Goal: Task Accomplishment & Management: Use online tool/utility

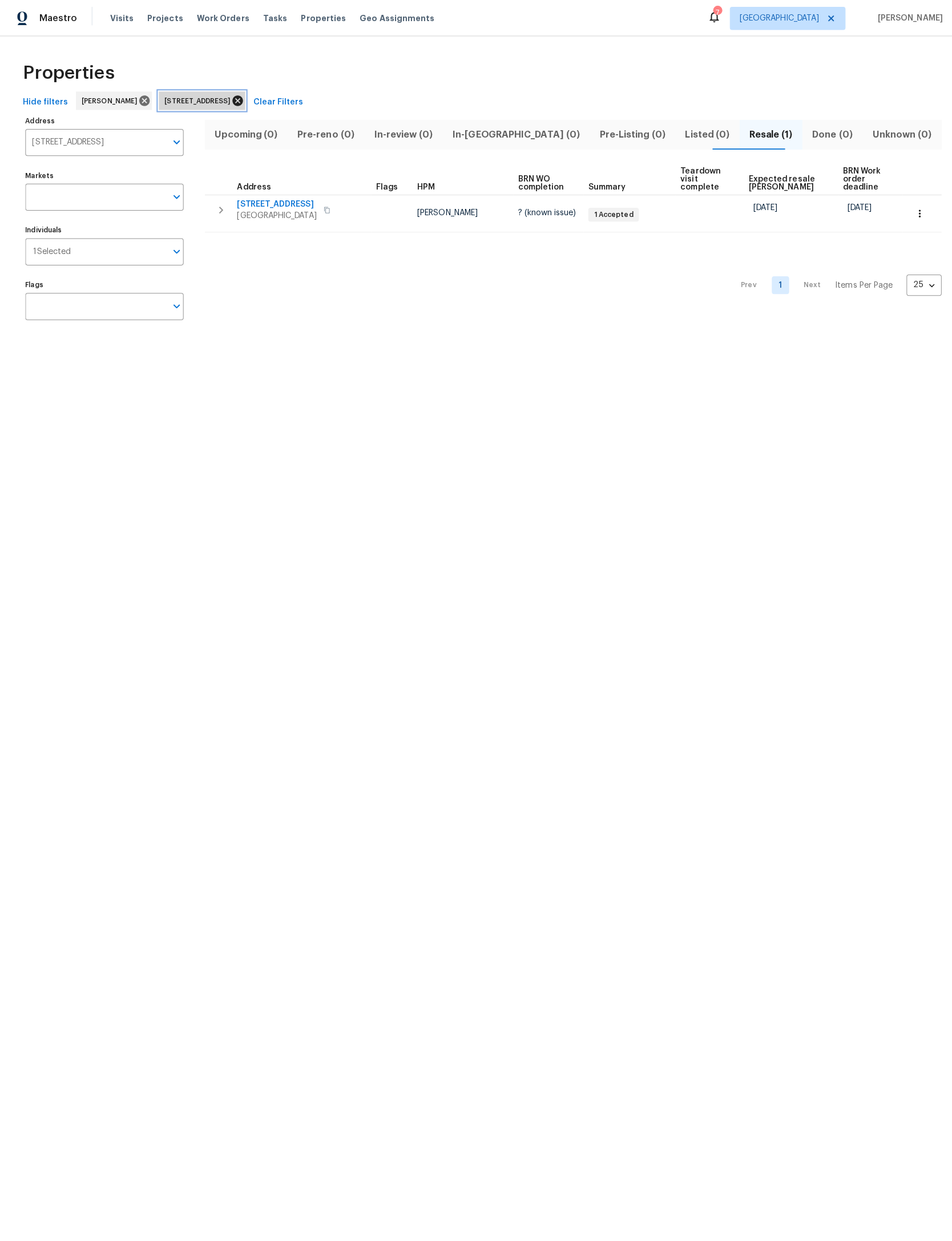
click at [241, 95] on icon at bounding box center [236, 99] width 11 height 11
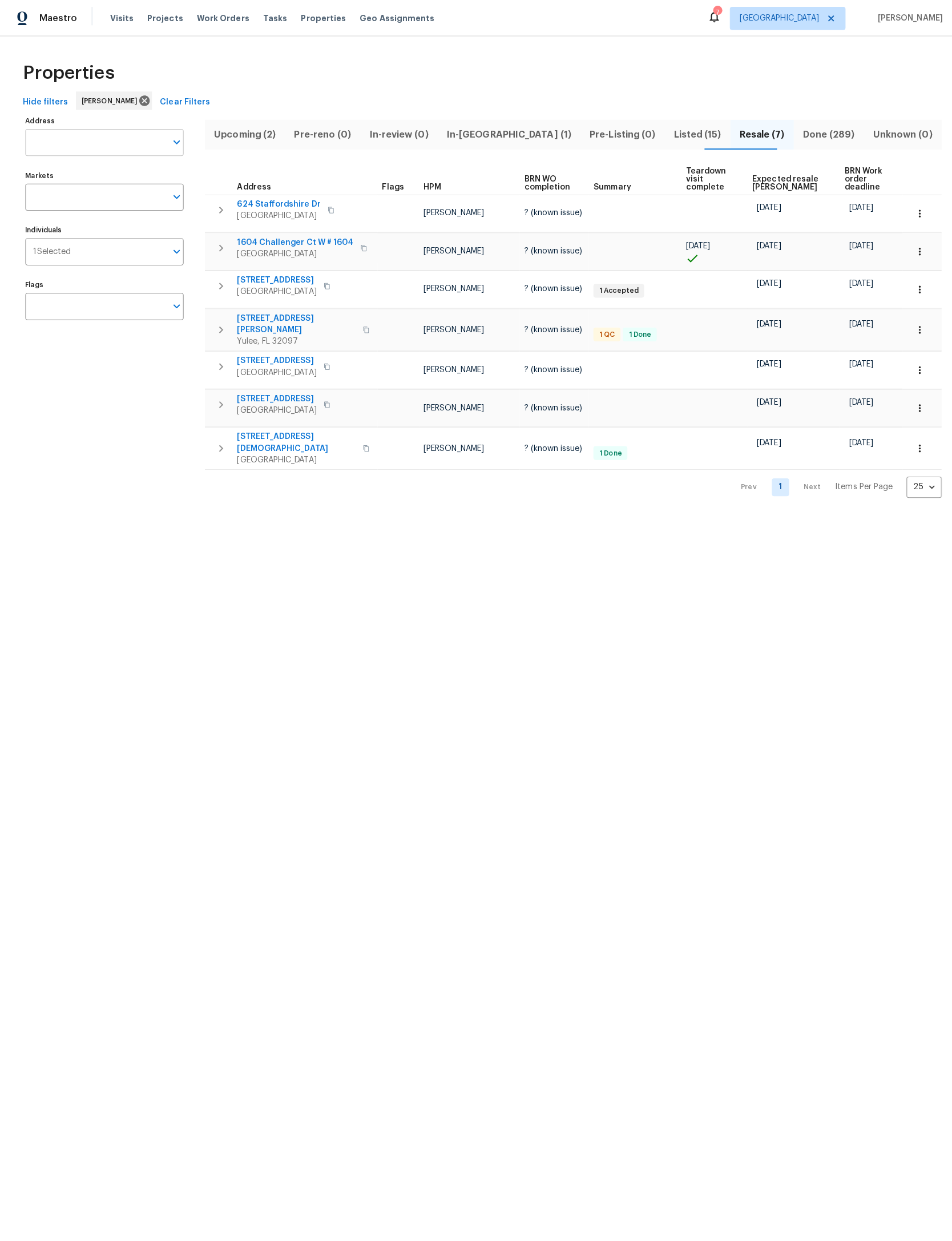
click at [83, 153] on input "Address" at bounding box center [95, 141] width 140 height 27
type input "102 courageous"
click at [155, 175] on li "102 Courageous Ct N # 102 Jacksonville FL 32233" at bounding box center [103, 174] width 157 height 19
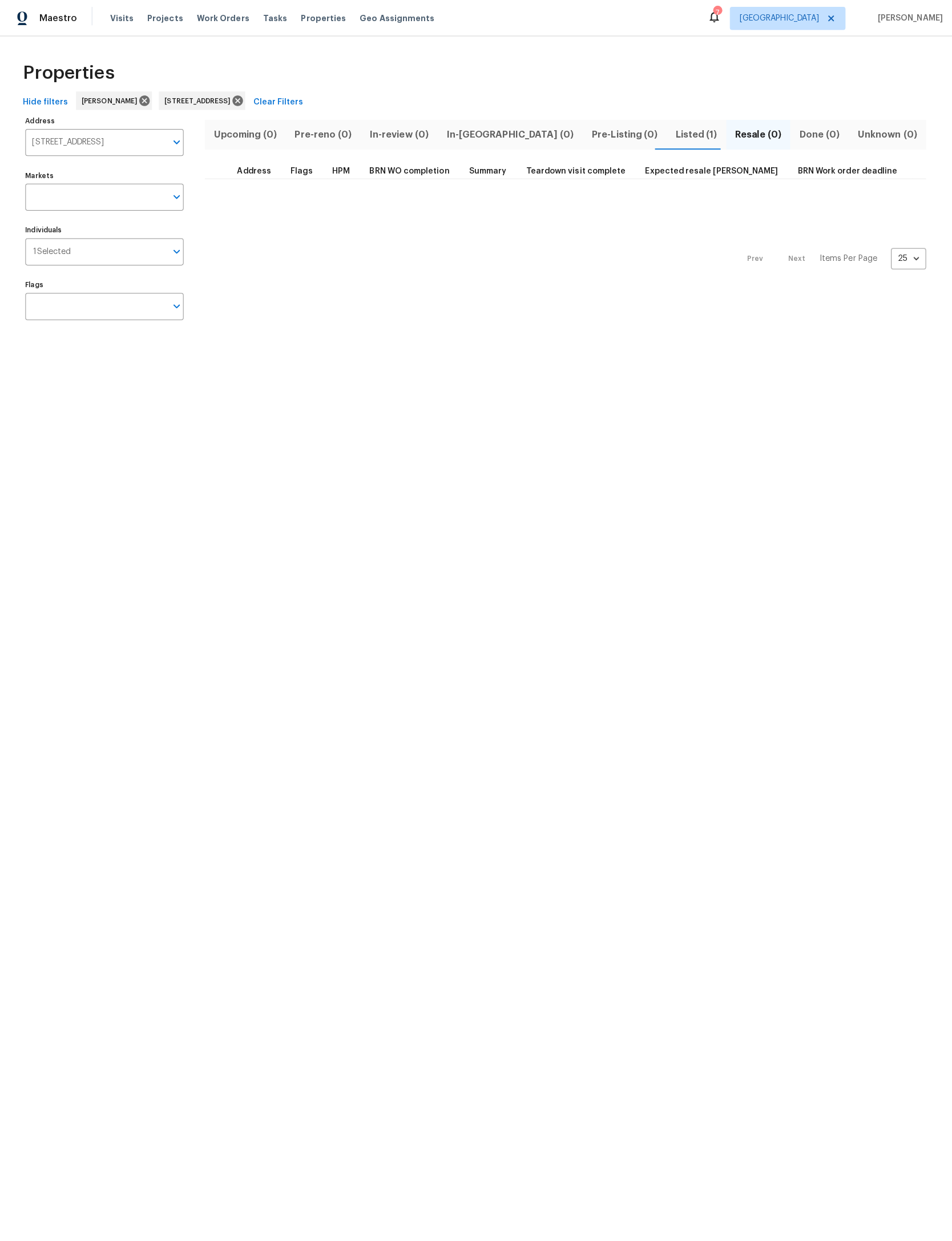
click at [668, 131] on span "Listed (1)" at bounding box center [690, 133] width 45 height 16
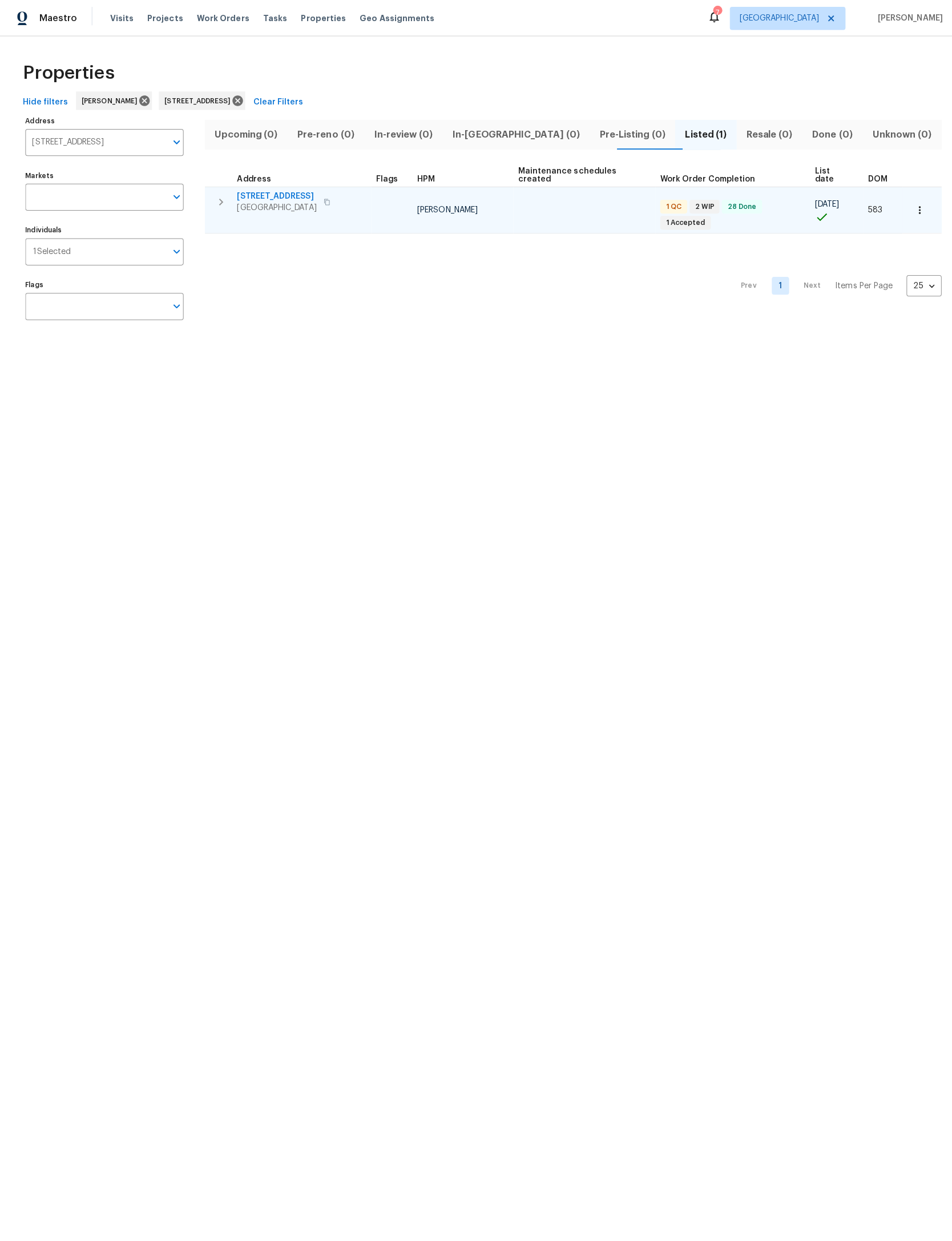
click at [213, 208] on button "button" at bounding box center [219, 200] width 23 height 23
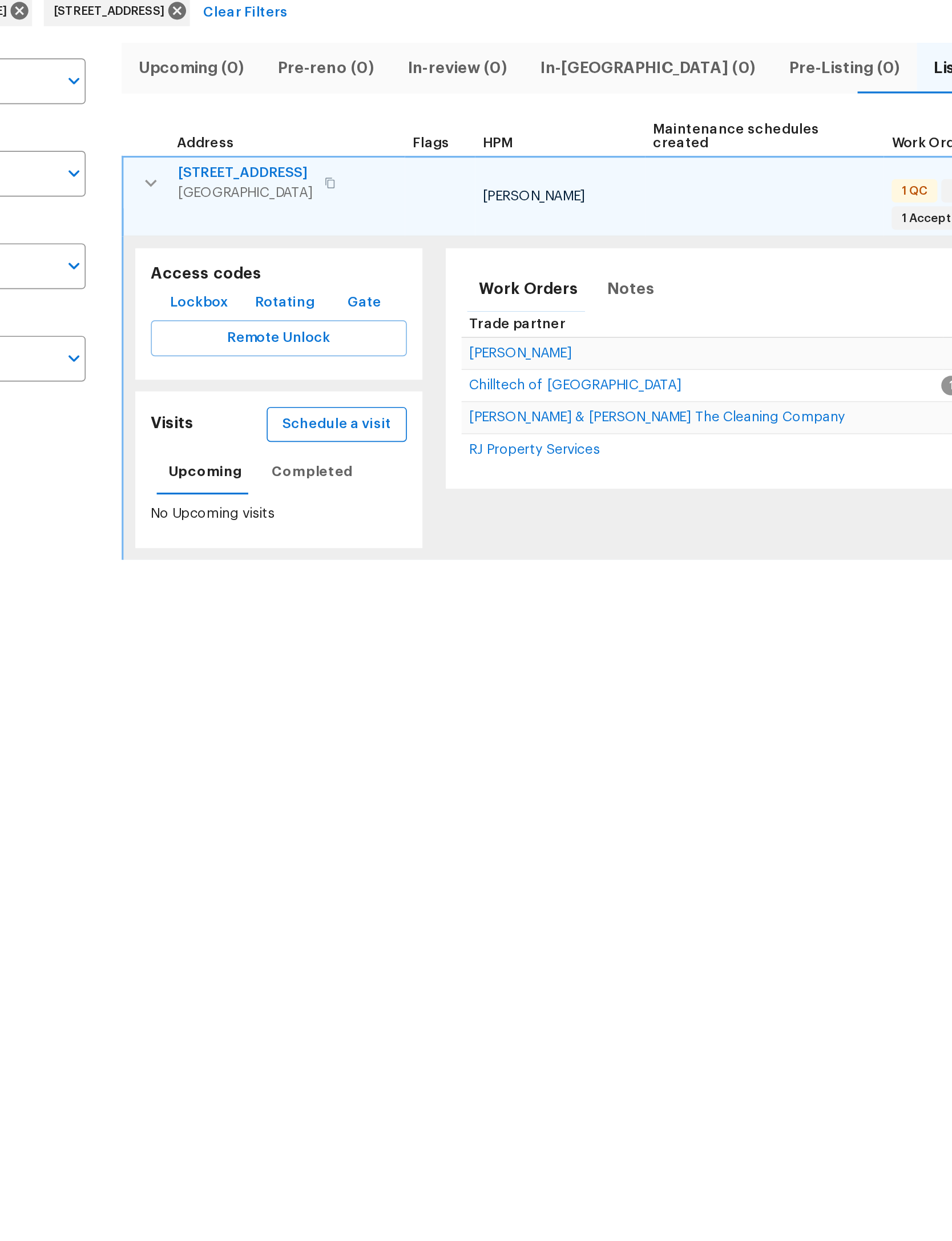
click at [297, 336] on span "Schedule a visit" at bounding box center [329, 342] width 64 height 14
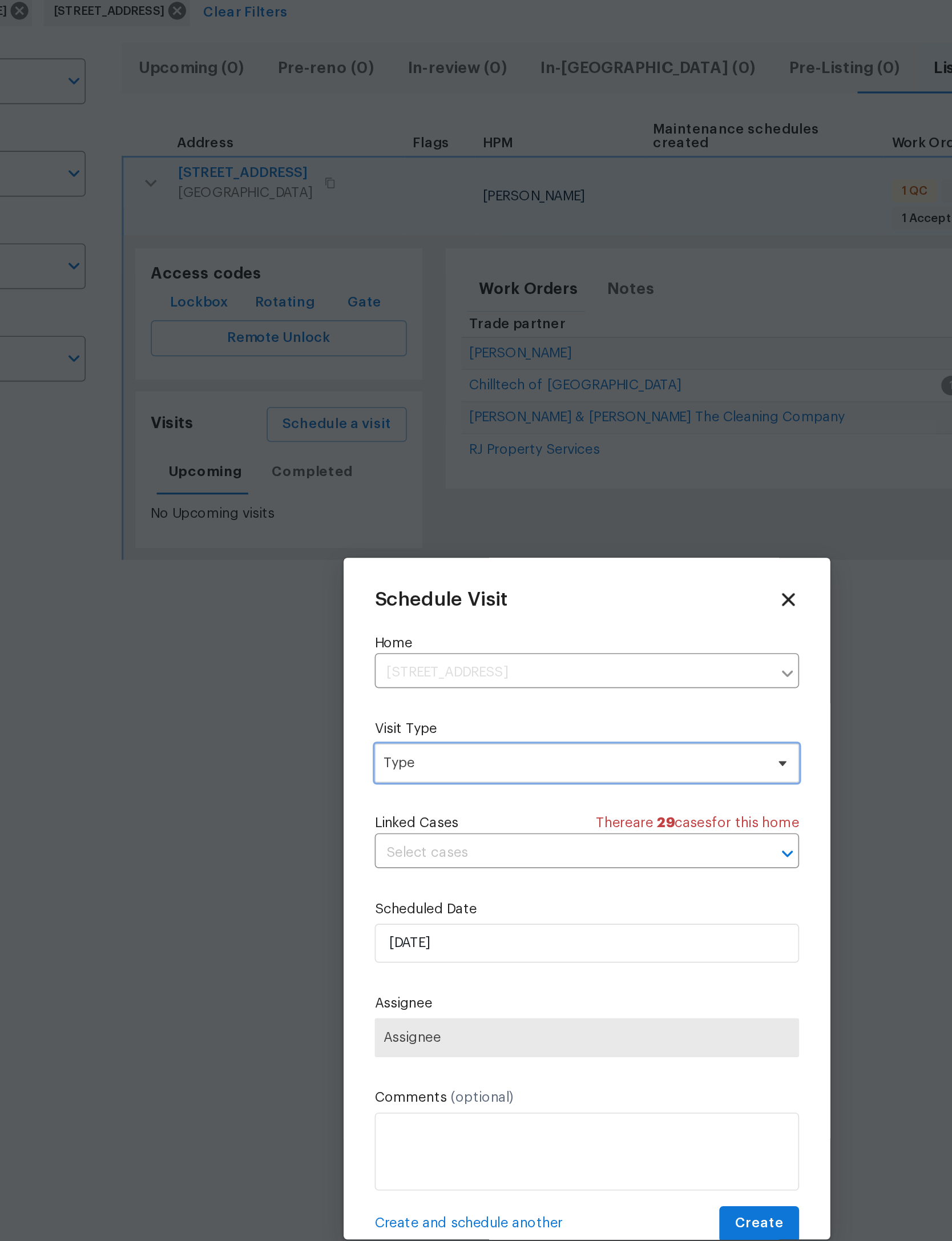
click at [376, 535] on span "Type" at bounding box center [467, 541] width 222 height 11
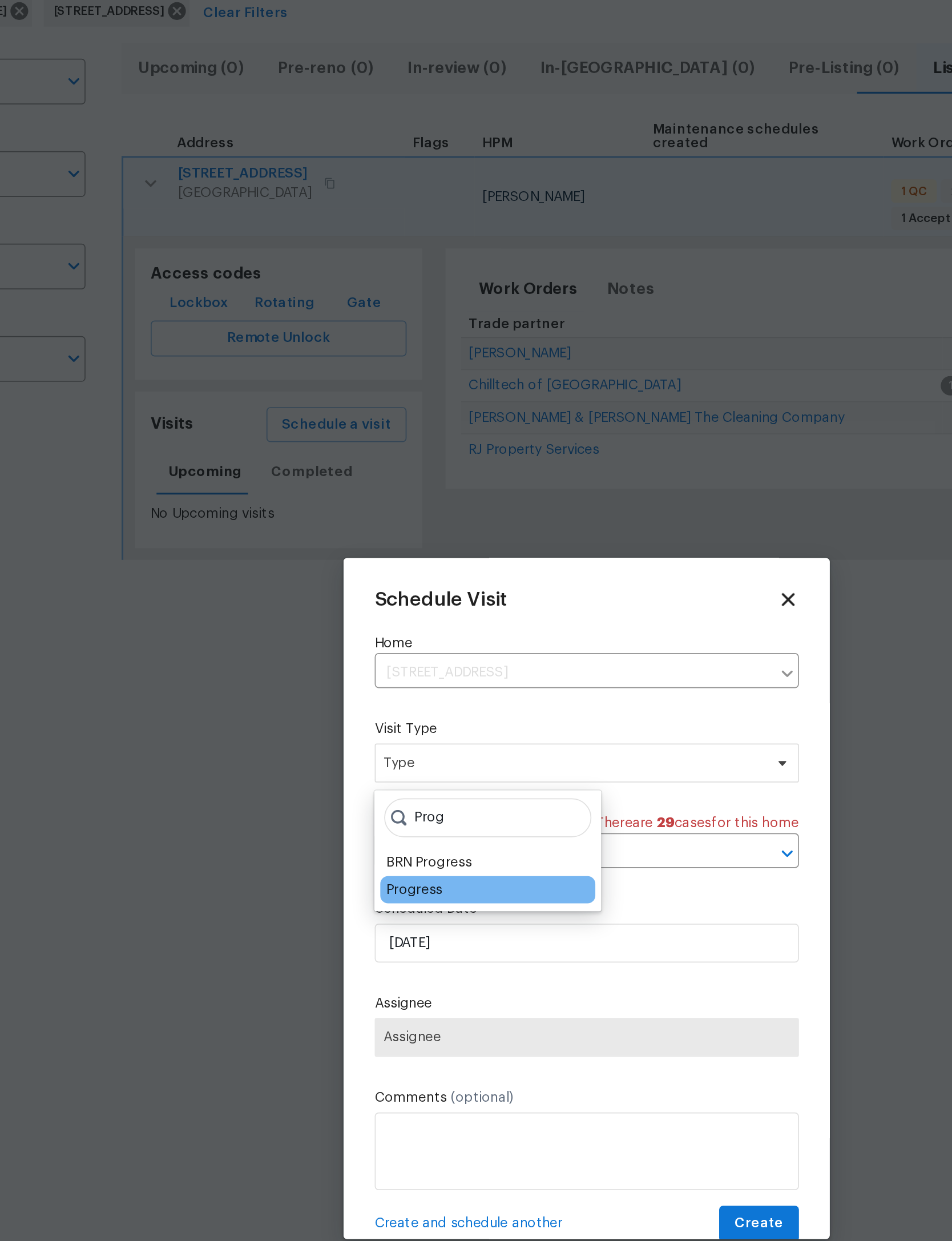
type input "Prog"
click at [358, 609] on div "Progress" at bounding box center [375, 615] width 33 height 11
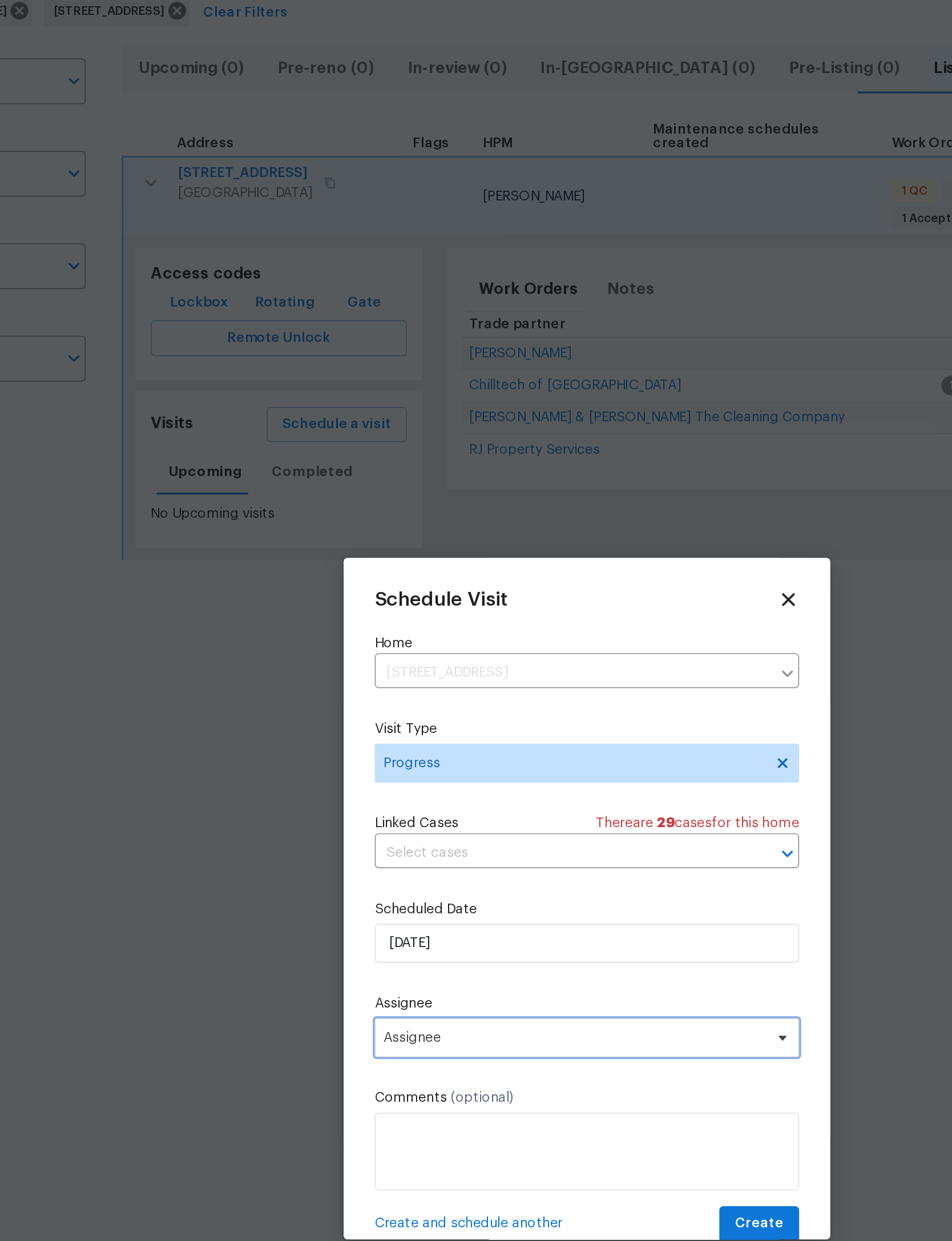
click at [379, 691] on span "Assignee" at bounding box center [476, 702] width 249 height 23
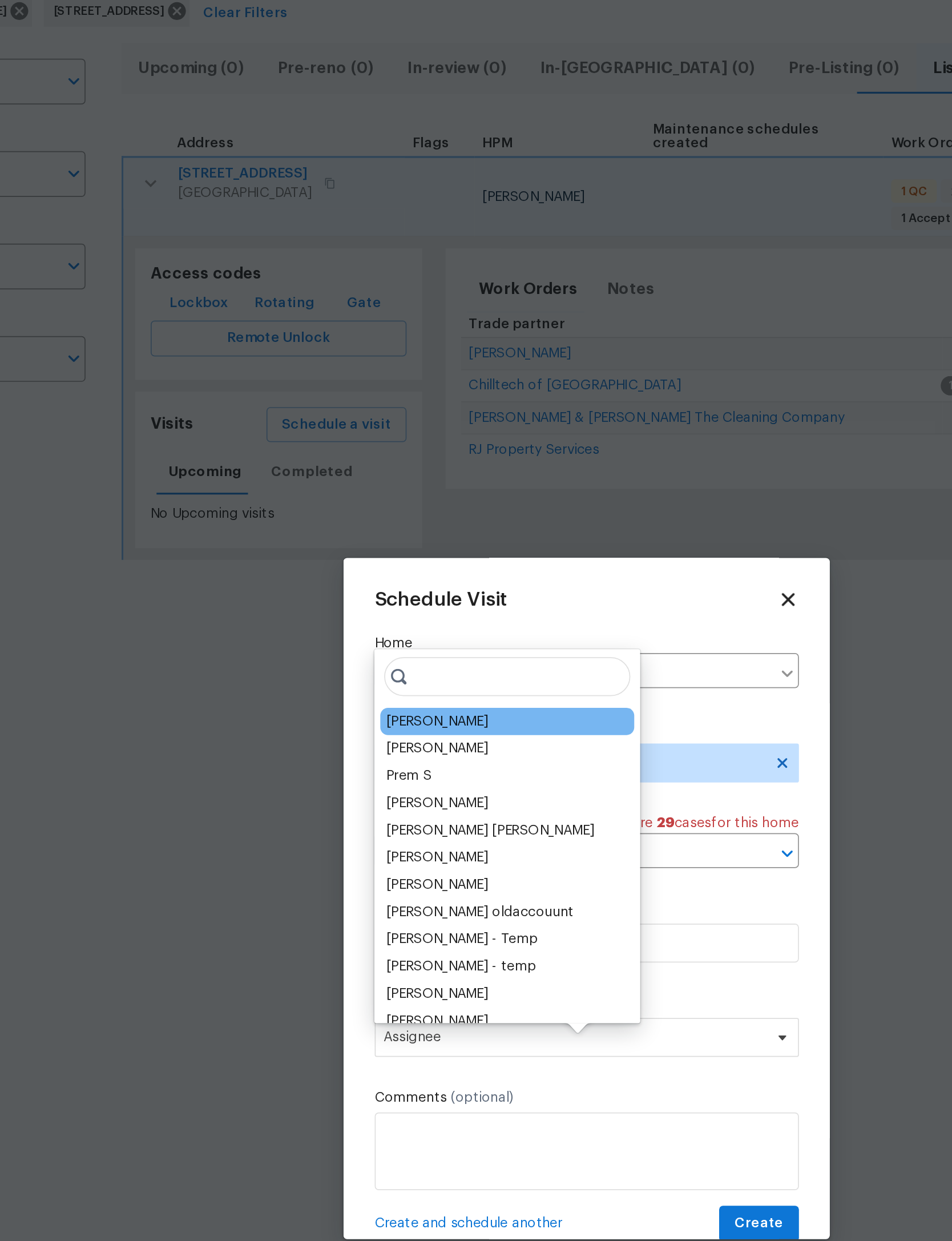
click at [358, 511] on div "[PERSON_NAME]" at bounding box center [388, 517] width 60 height 11
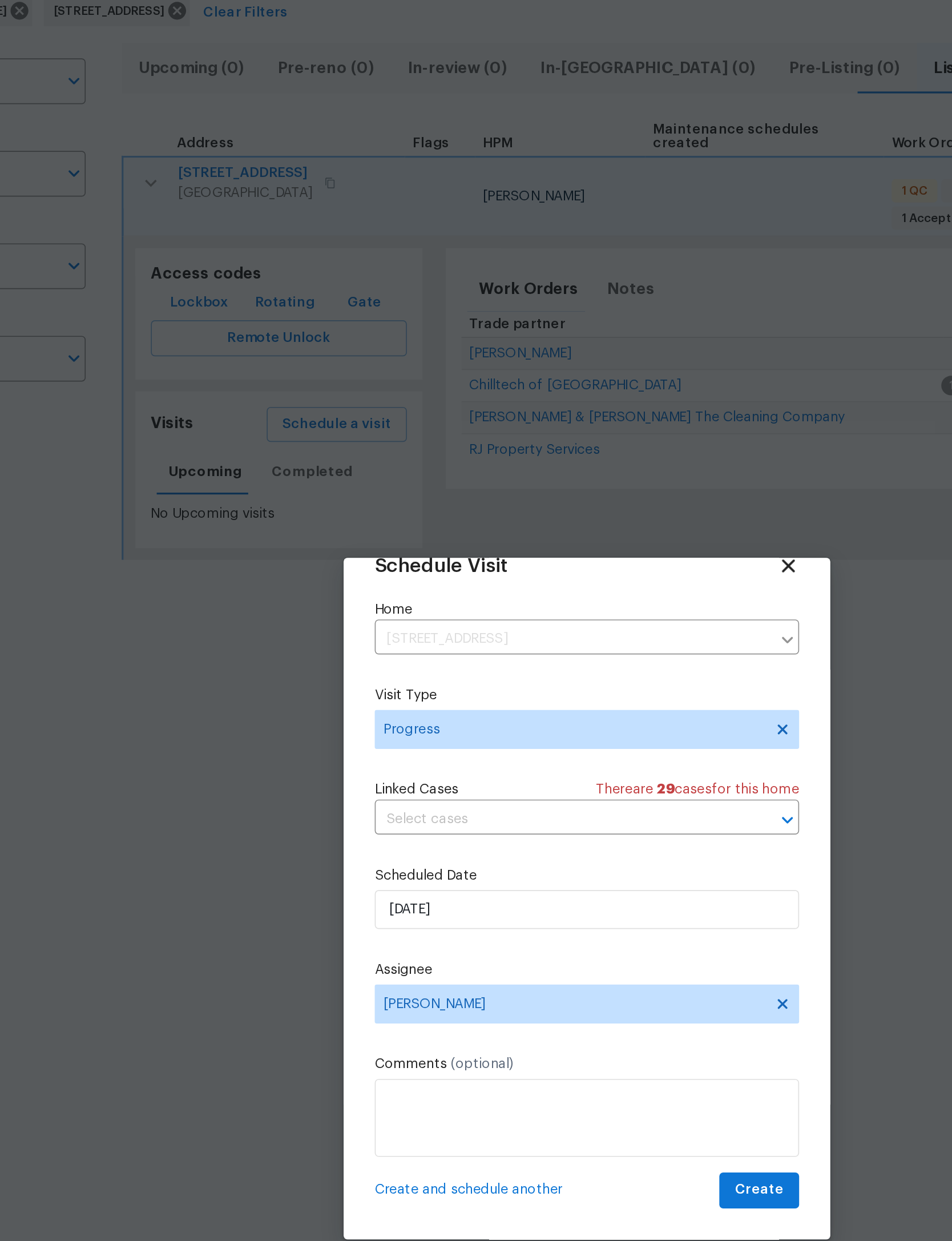
scroll to position [38, 0]
click at [563, 784] on span "Create" at bounding box center [577, 791] width 29 height 14
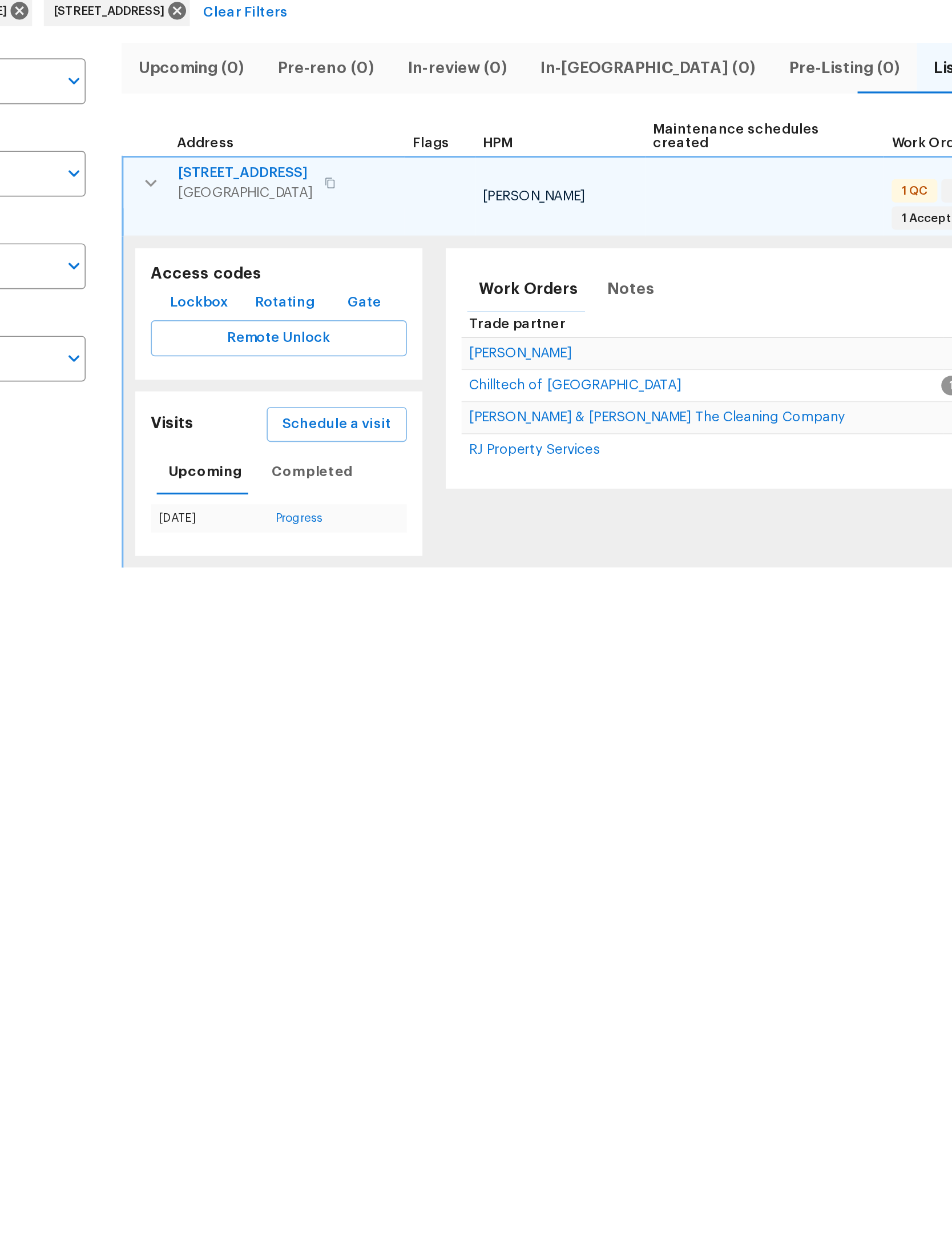
click at [209, 190] on button "button" at bounding box center [220, 201] width 23 height 23
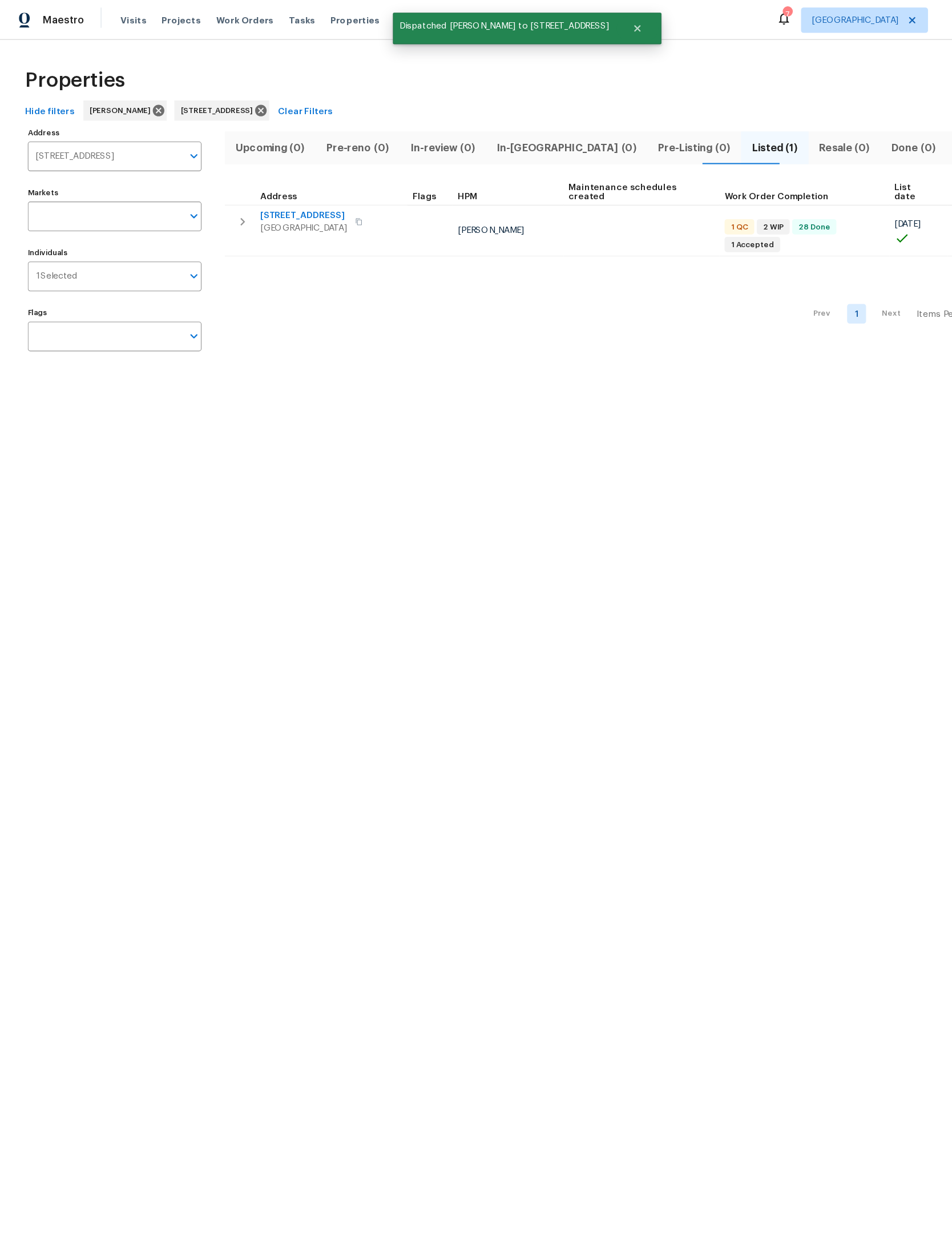
click at [306, 107] on button "Clear Filters" at bounding box center [276, 102] width 59 height 21
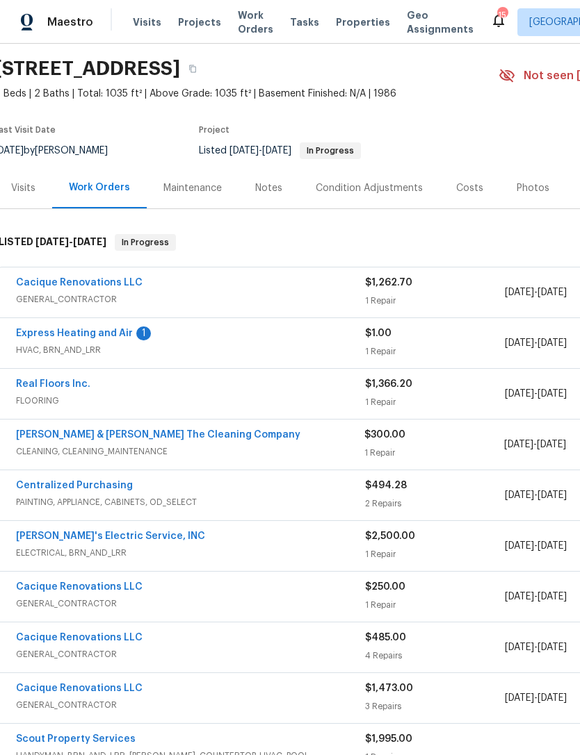
scroll to position [43, 4]
click at [448, 291] on div "$1,262.70 1 Repair" at bounding box center [436, 292] width 140 height 33
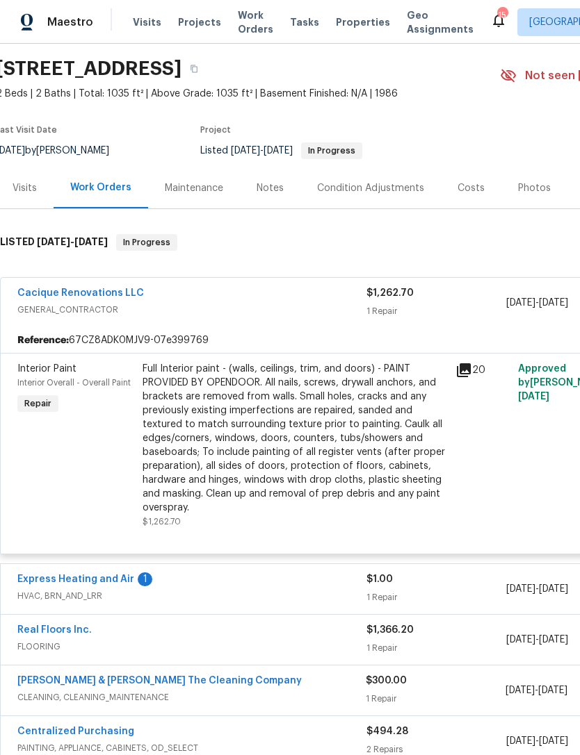
click at [121, 293] on link "Cacique Renovations LLC" at bounding box center [80, 293] width 126 height 10
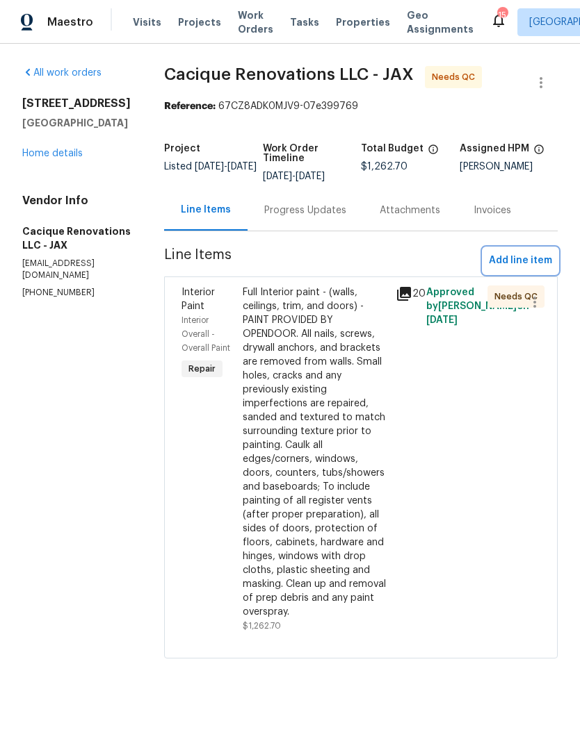
click at [525, 269] on span "Add line item" at bounding box center [520, 260] width 63 height 17
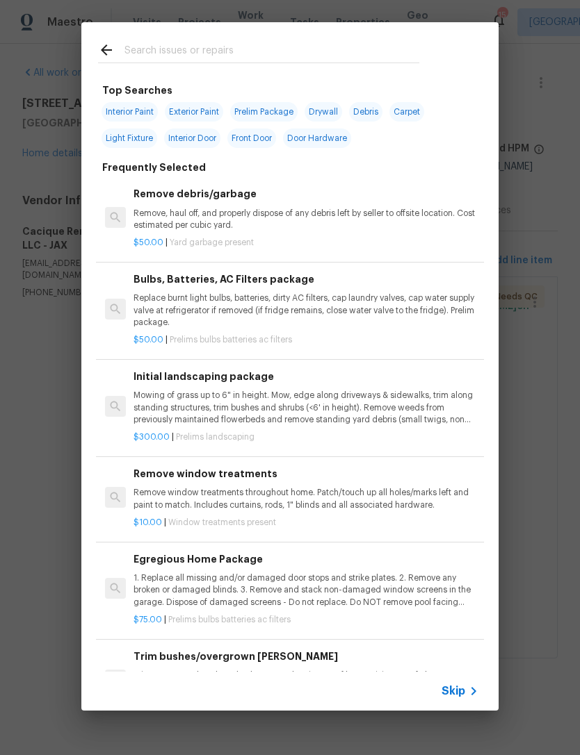
click at [377, 42] on input "text" at bounding box center [271, 52] width 295 height 21
type input "Primer"
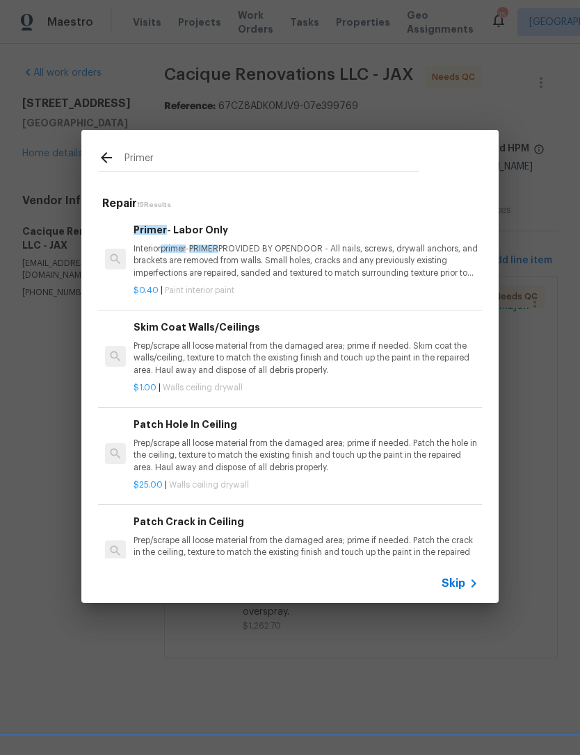
click at [309, 254] on p "Interior primer - PRIMER PROVIDED BY OPENDOOR - All nails, screws, drywall anch…" at bounding box center [305, 260] width 345 height 35
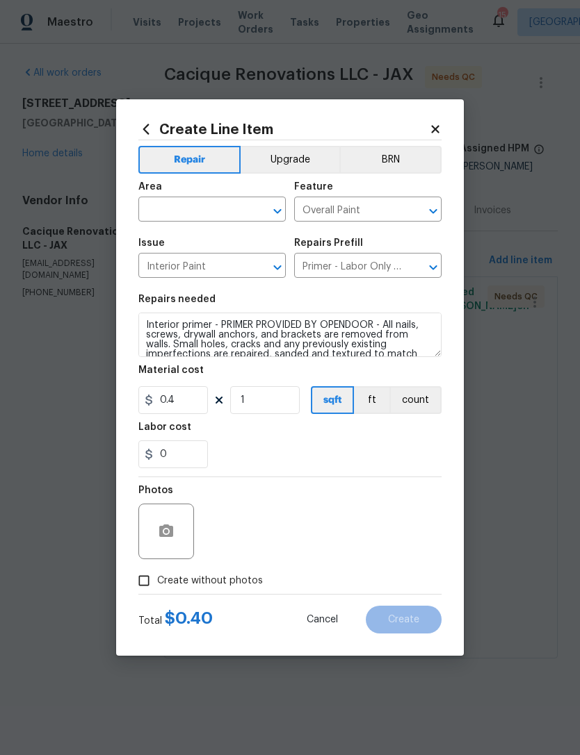
click at [241, 208] on input "text" at bounding box center [192, 211] width 108 height 22
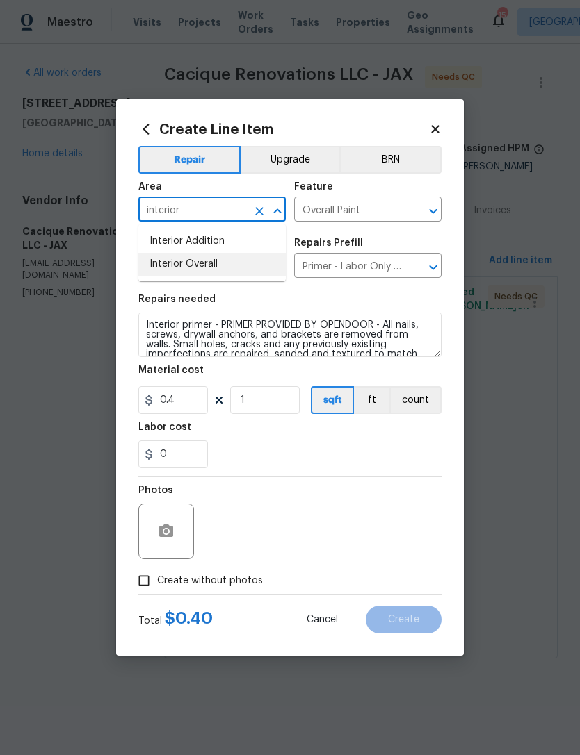
click at [208, 264] on li "Interior Overall" at bounding box center [211, 264] width 147 height 23
type input "Interior Overall"
click at [434, 132] on icon at bounding box center [435, 129] width 13 height 13
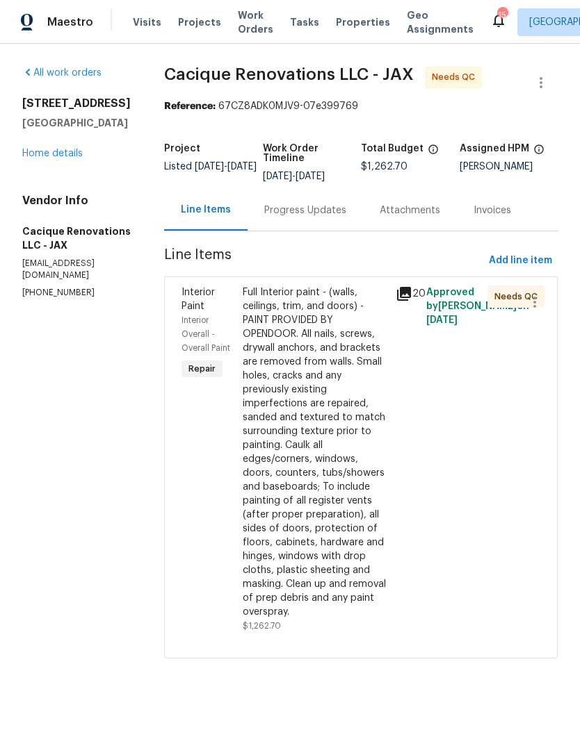
click at [63, 158] on link "Home details" at bounding box center [52, 154] width 60 height 10
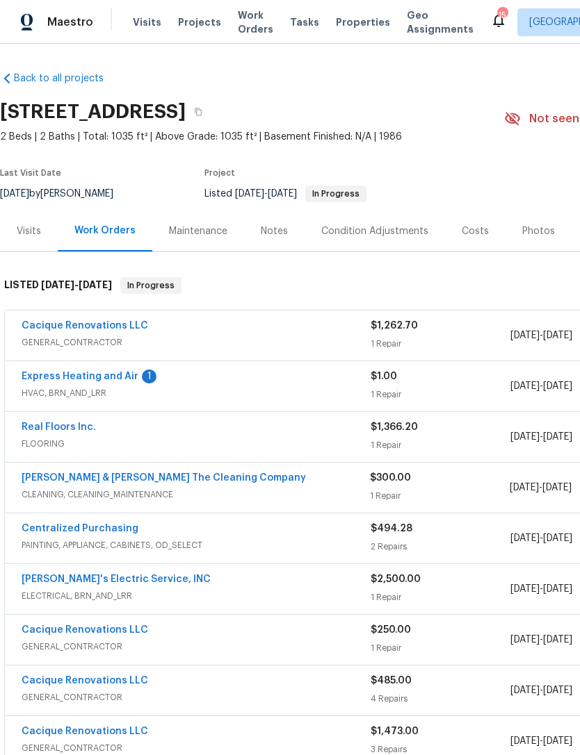
click at [124, 325] on link "Cacique Renovations LLC" at bounding box center [85, 326] width 126 height 10
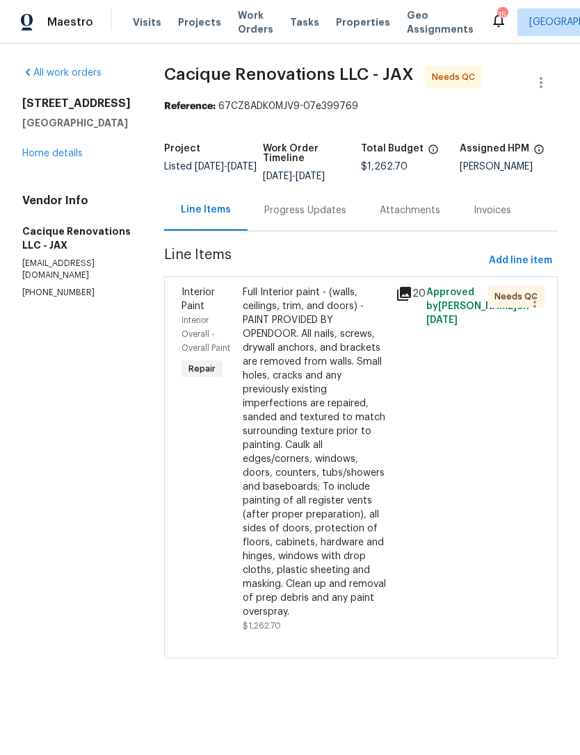
click at [341, 218] on div "Progress Updates" at bounding box center [305, 211] width 82 height 14
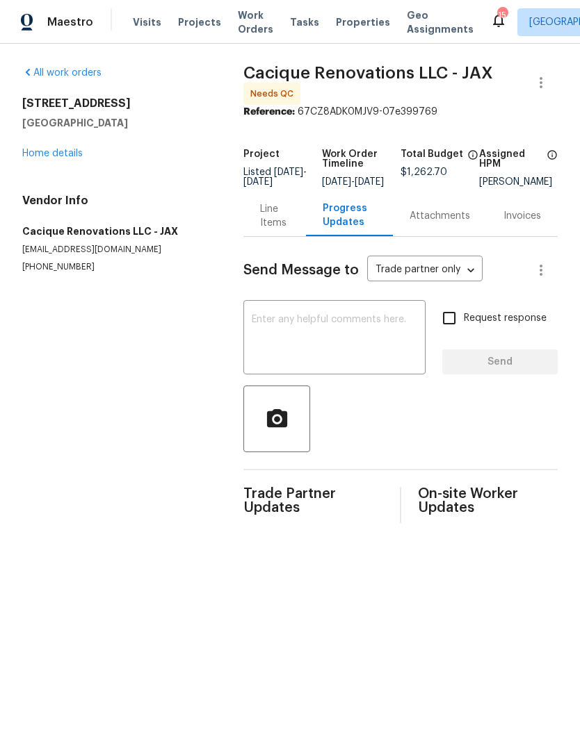
click at [58, 154] on link "Home details" at bounding box center [52, 154] width 60 height 10
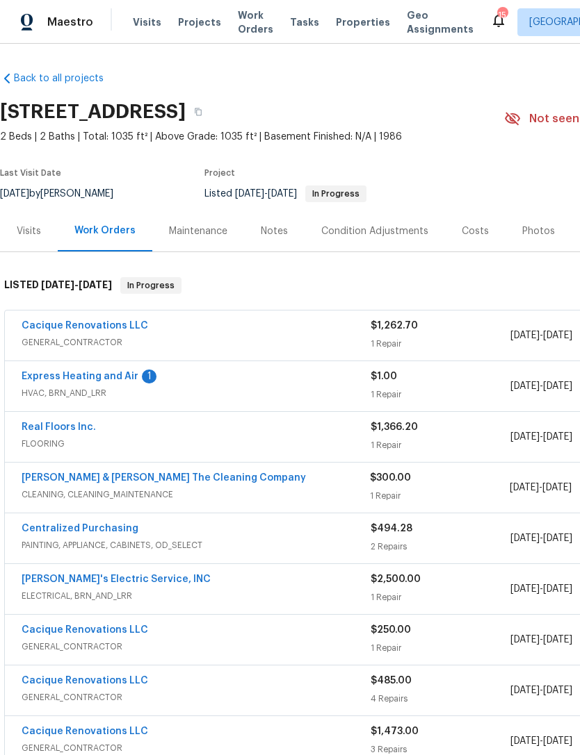
click at [90, 324] on link "Cacique Renovations LLC" at bounding box center [85, 326] width 126 height 10
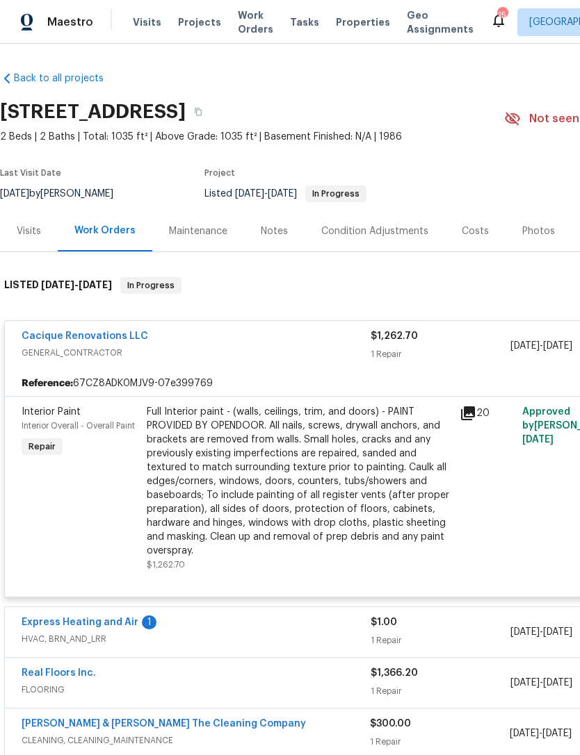
click at [97, 341] on link "Cacique Renovations LLC" at bounding box center [85, 337] width 126 height 10
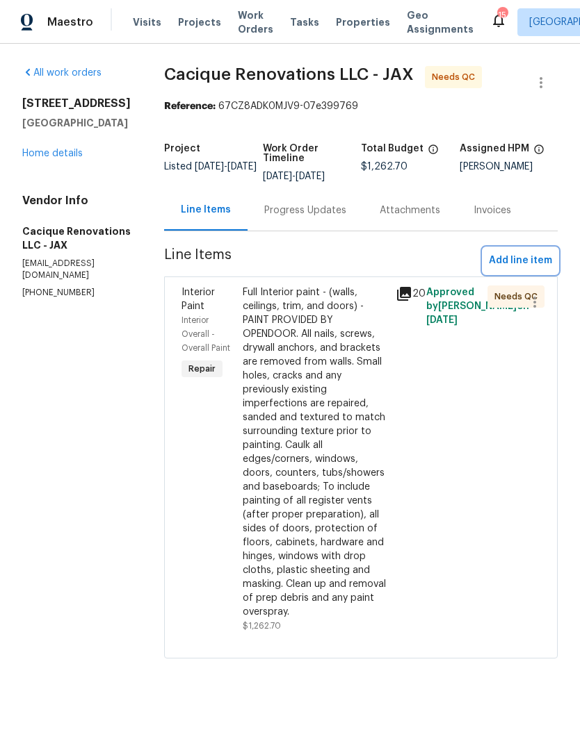
click at [530, 270] on span "Add line item" at bounding box center [520, 260] width 63 height 17
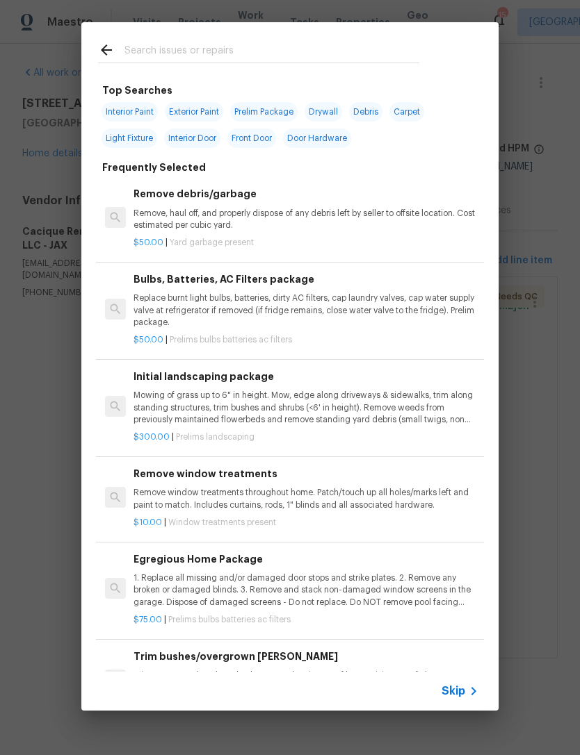
click at [369, 43] on input "text" at bounding box center [271, 52] width 295 height 21
type input "Primer"
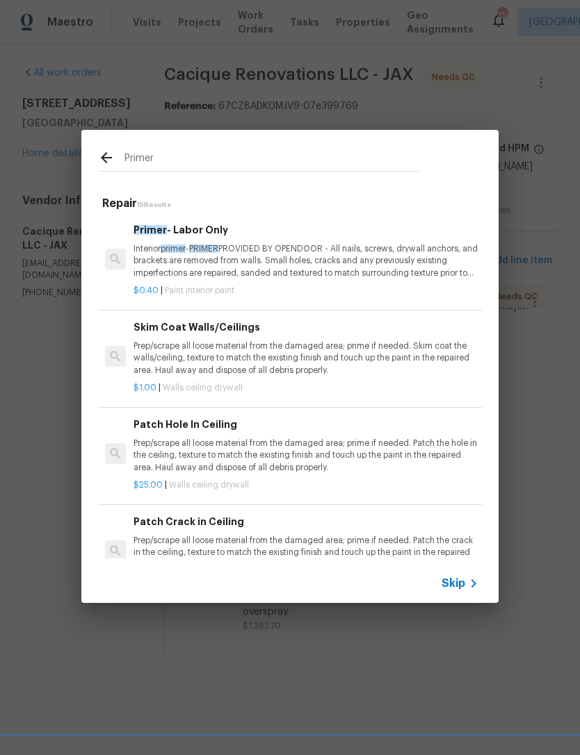
click at [302, 252] on p "Interior primer - PRIMER PROVIDED BY OPENDOOR - All nails, screws, drywall anch…" at bounding box center [305, 260] width 345 height 35
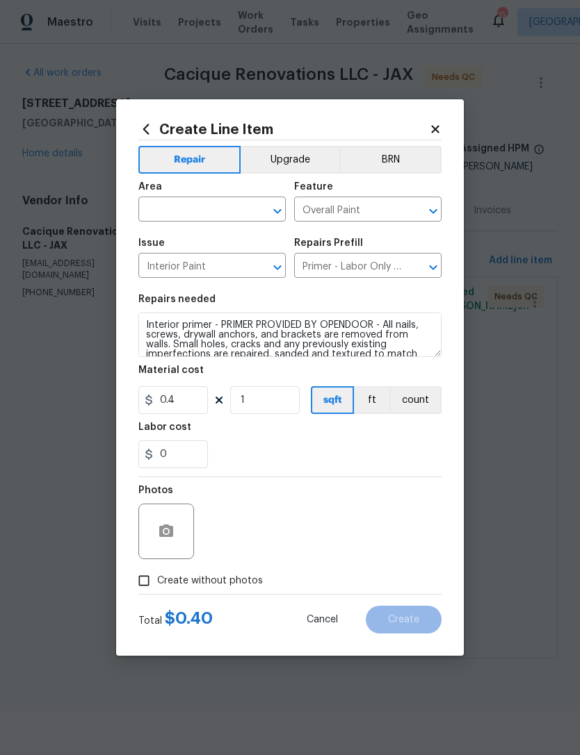
click at [228, 216] on input "text" at bounding box center [192, 211] width 108 height 22
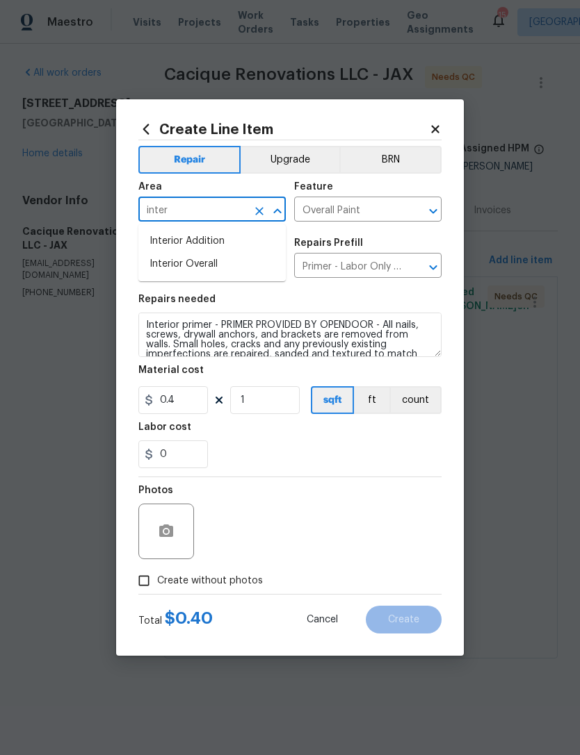
click at [212, 263] on li "Interior Overall" at bounding box center [211, 264] width 147 height 23
type input "Interior Overall"
click at [282, 407] on input "1" at bounding box center [264, 400] width 69 height 28
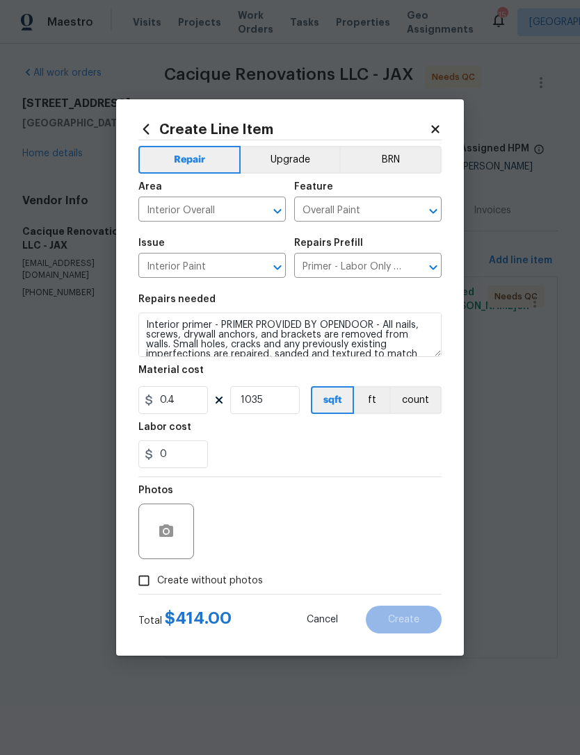
click at [306, 459] on div "0" at bounding box center [289, 455] width 303 height 28
click at [167, 537] on icon "button" at bounding box center [166, 531] width 14 height 13
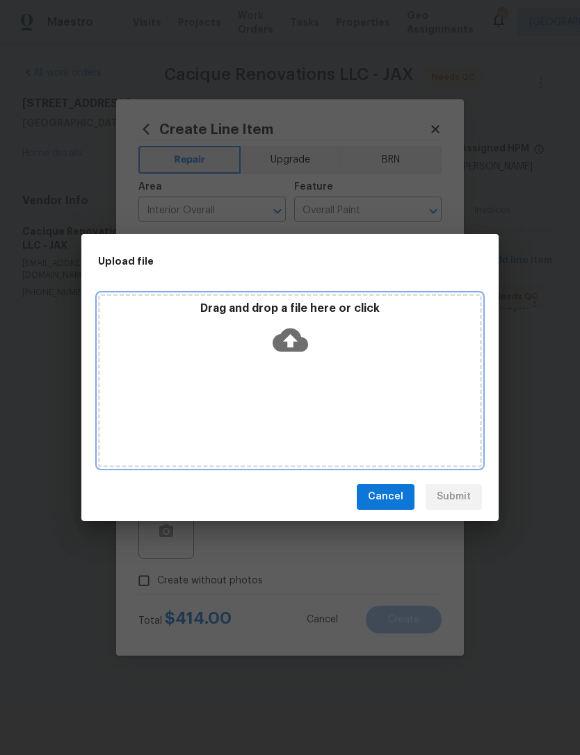
click at [294, 338] on icon at bounding box center [289, 340] width 35 height 24
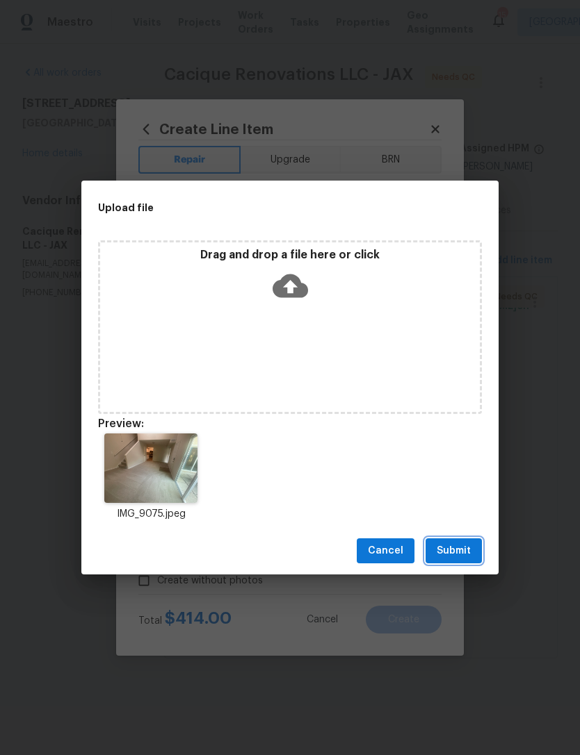
click at [459, 543] on span "Submit" at bounding box center [453, 551] width 34 height 17
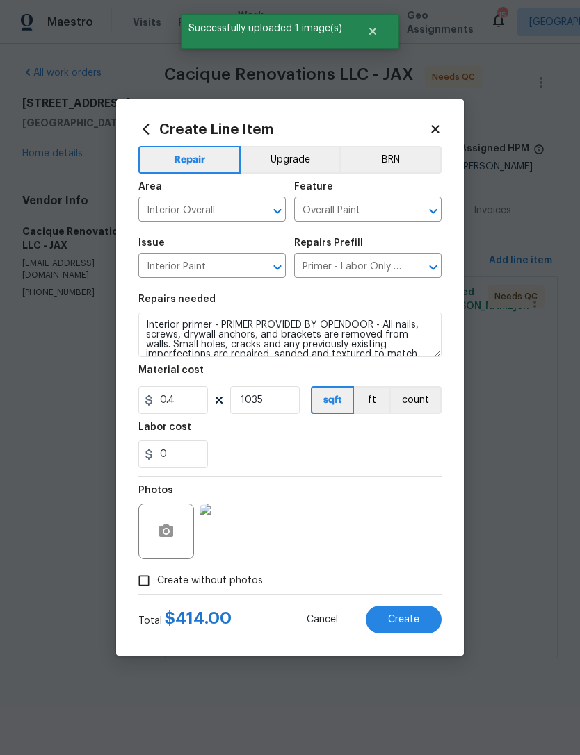
click at [414, 621] on span "Create" at bounding box center [403, 620] width 31 height 10
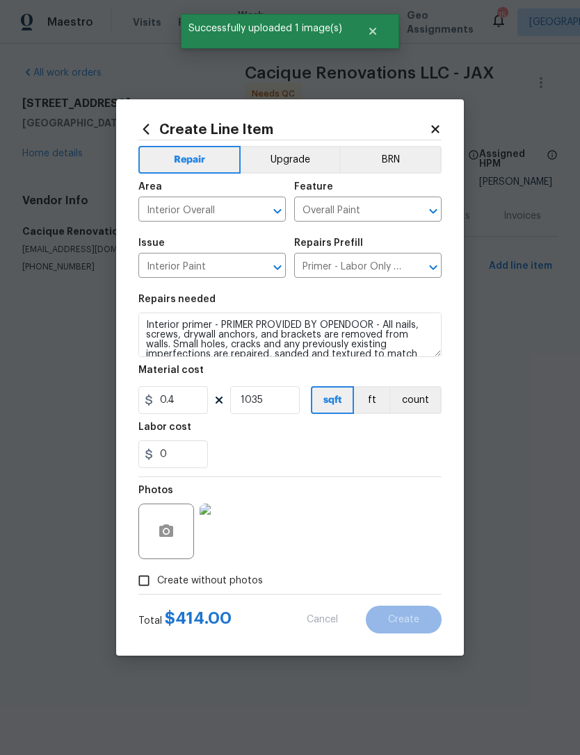
type input "0"
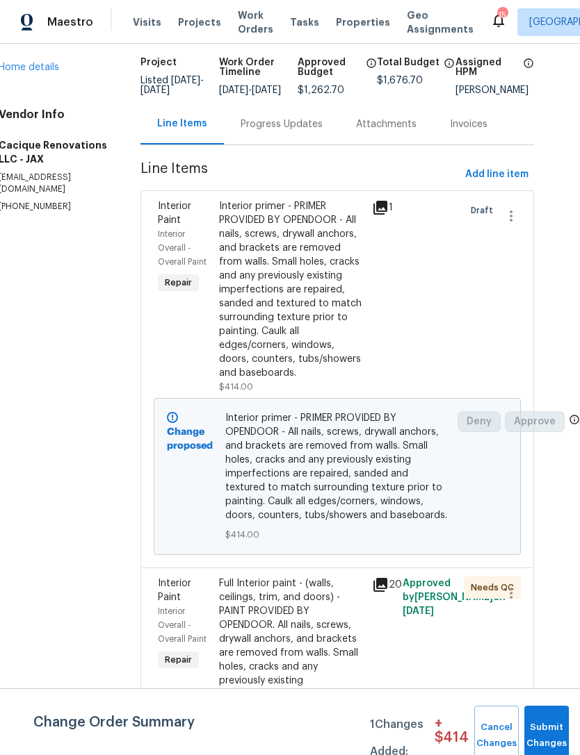
scroll to position [86, 25]
click at [496, 182] on span "Add line item" at bounding box center [496, 174] width 63 height 17
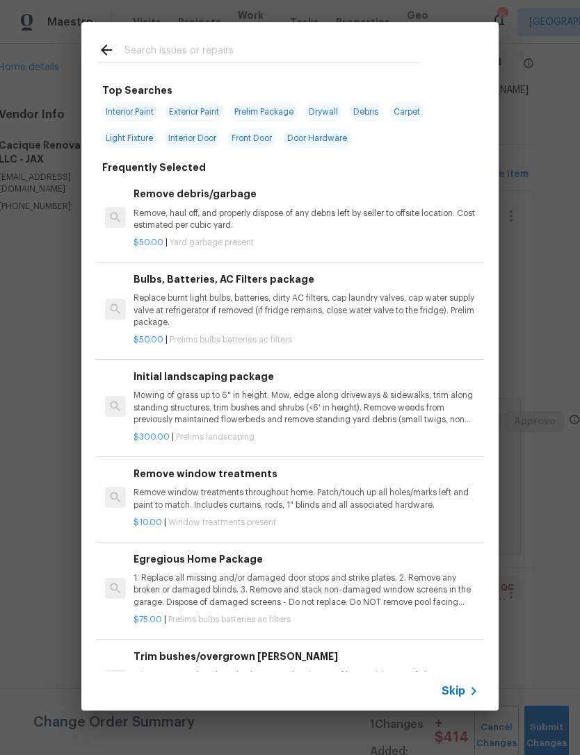
click at [373, 47] on input "text" at bounding box center [271, 52] width 295 height 21
type input "Door hardware"
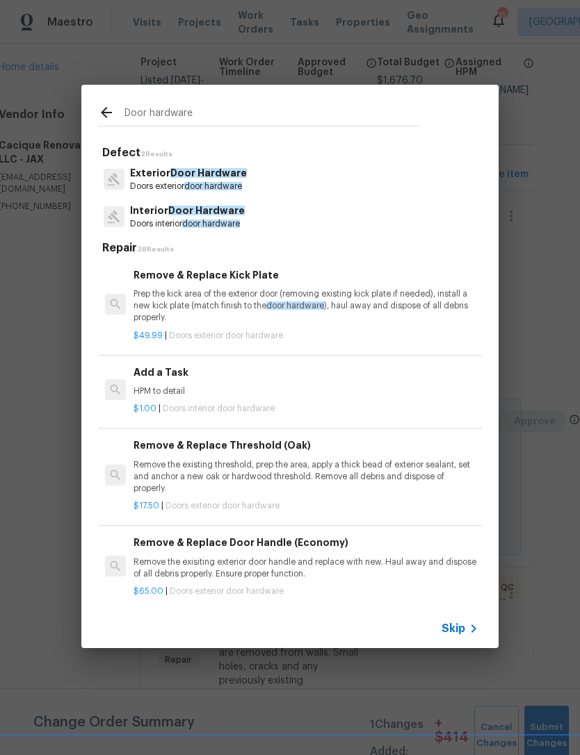
click at [369, 391] on p "HPM to detail" at bounding box center [305, 392] width 345 height 12
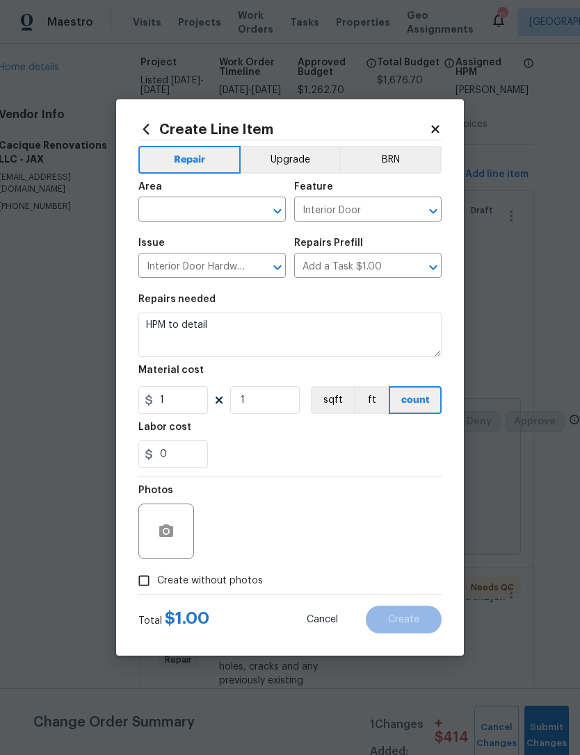
click at [236, 209] on input "text" at bounding box center [192, 211] width 108 height 22
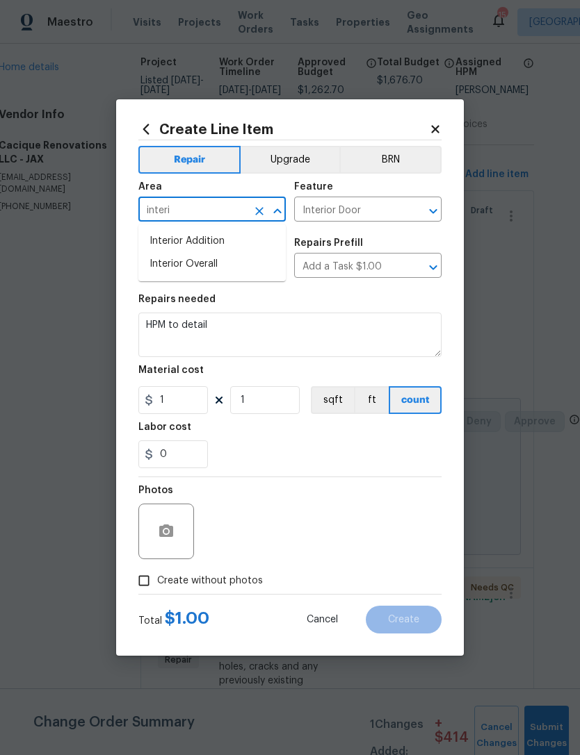
click at [207, 264] on li "Interior Overall" at bounding box center [211, 264] width 147 height 23
type input "Interior Overall"
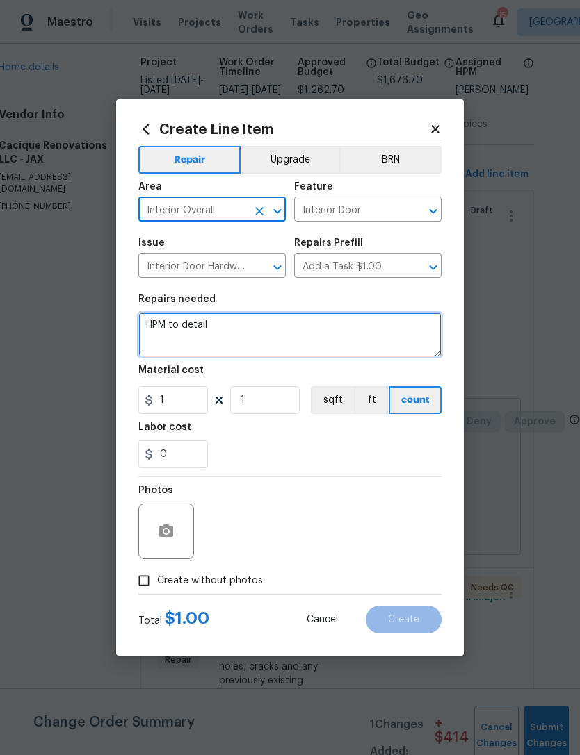
click at [249, 338] on textarea "HPM to detail" at bounding box center [289, 335] width 303 height 44
type textarea "H"
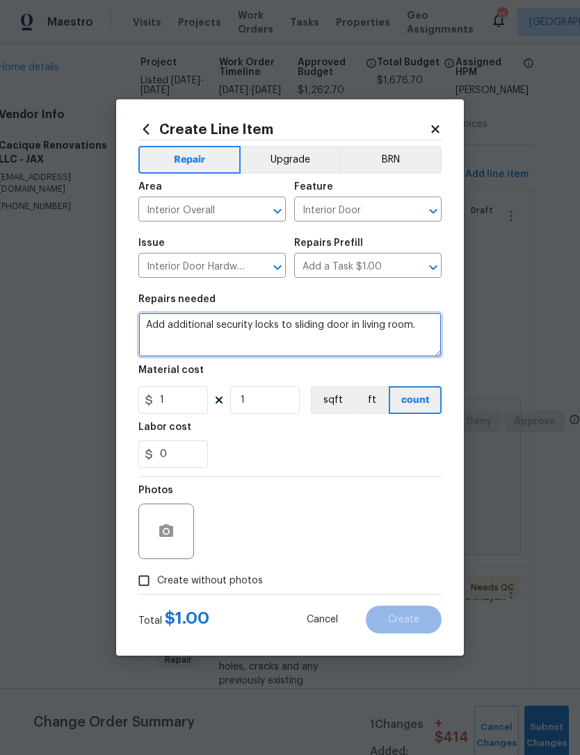
type textarea "Add additional security locks to sliding door in living room."
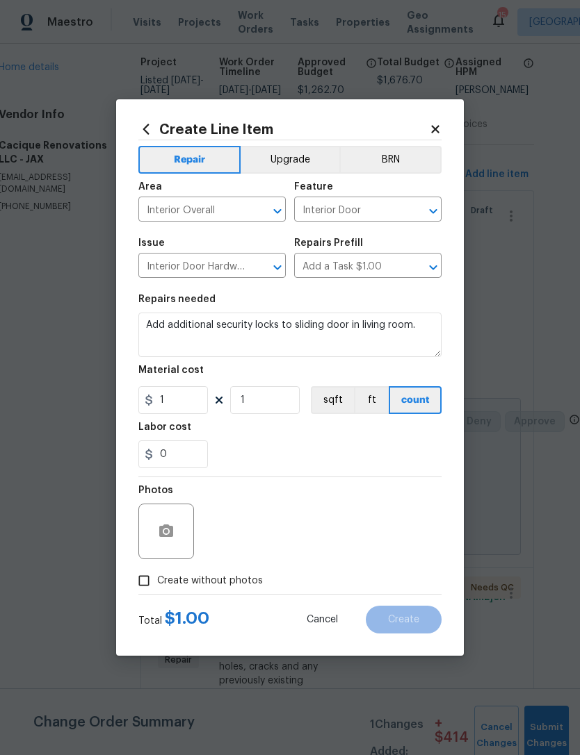
click at [254, 450] on div "0" at bounding box center [289, 455] width 303 height 28
click at [197, 406] on input "1" at bounding box center [172, 400] width 69 height 28
type input "50"
click at [259, 458] on div "0" at bounding box center [289, 455] width 303 height 28
click at [166, 522] on button "button" at bounding box center [165, 531] width 33 height 33
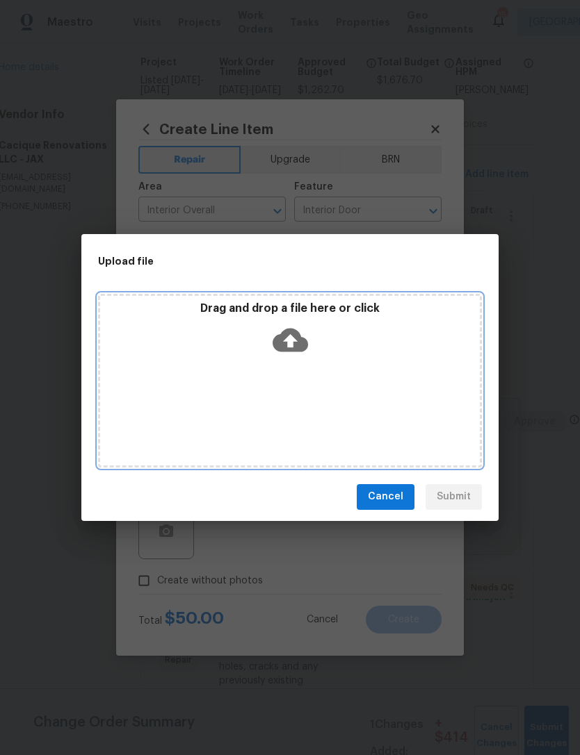
click at [291, 343] on icon at bounding box center [289, 339] width 35 height 35
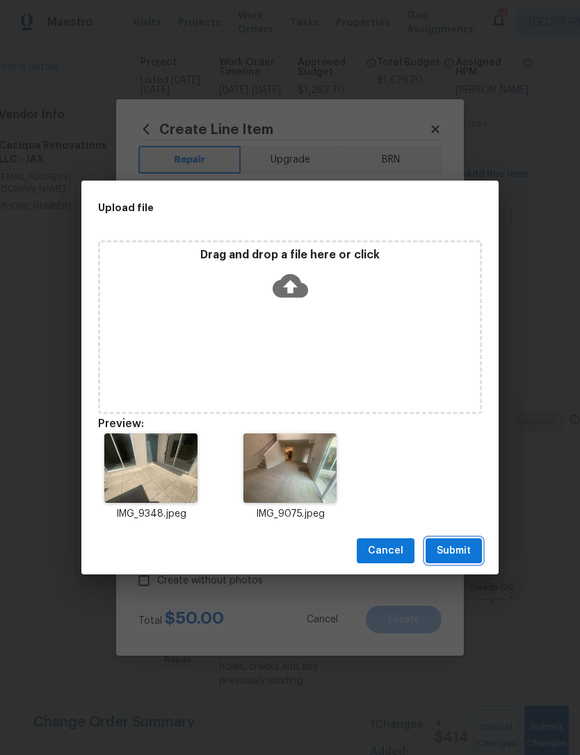
click at [459, 546] on span "Submit" at bounding box center [453, 551] width 34 height 17
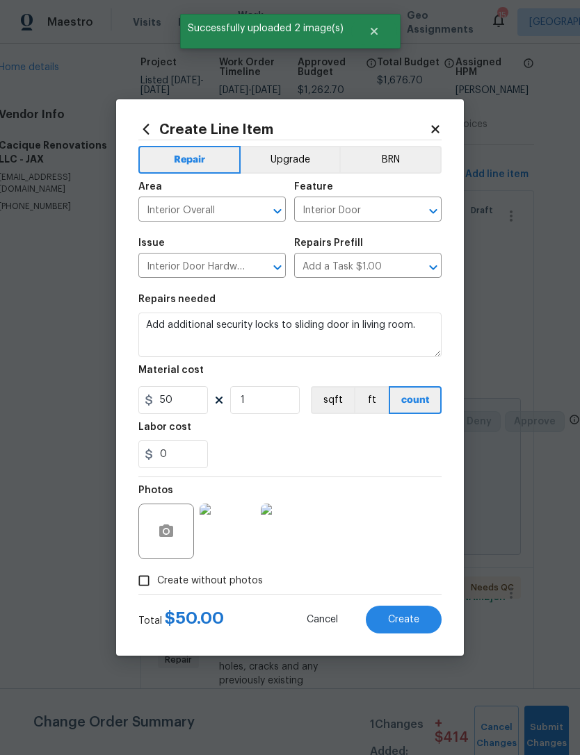
click at [407, 617] on span "Create" at bounding box center [403, 620] width 31 height 10
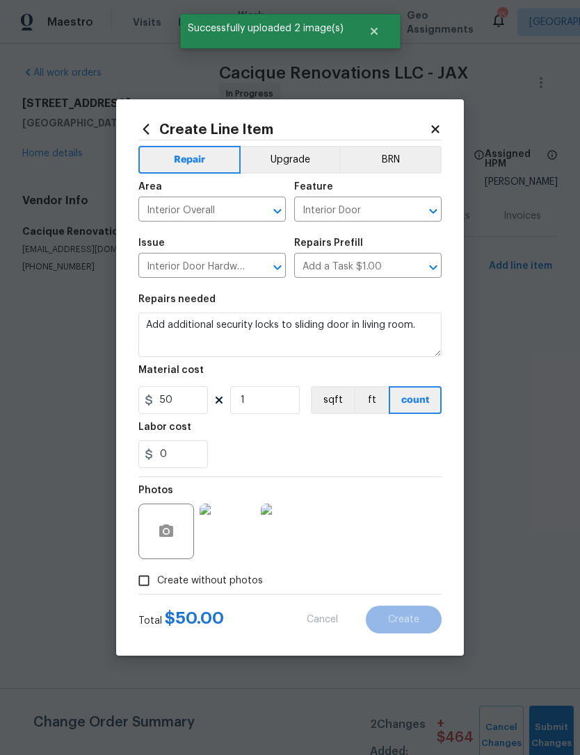
scroll to position [0, 0]
type input "0"
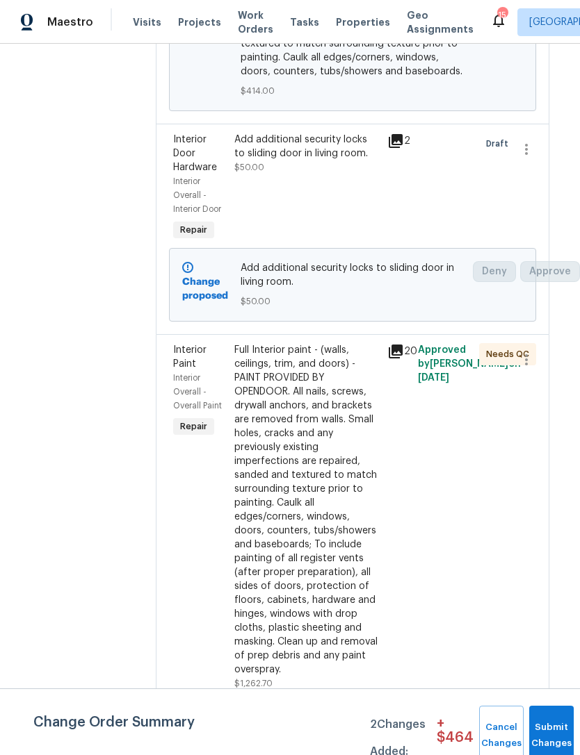
scroll to position [569, 8]
click at [553, 728] on button "Submit Changes" at bounding box center [551, 736] width 44 height 60
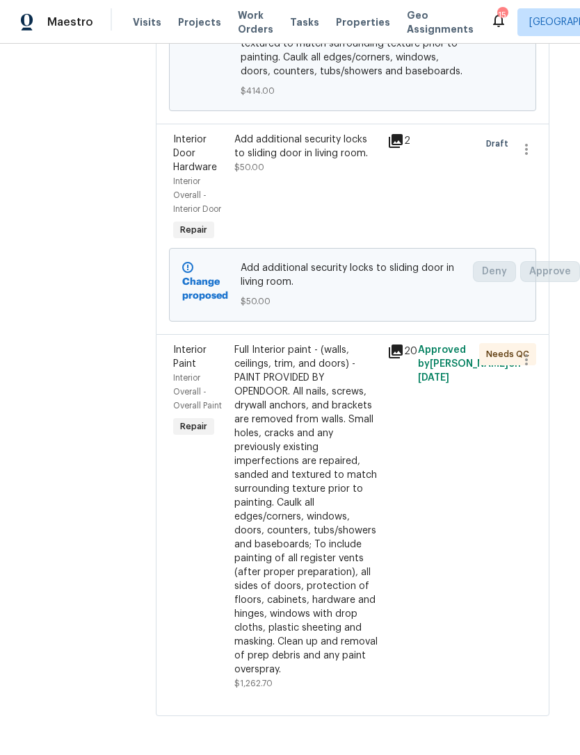
scroll to position [0, 0]
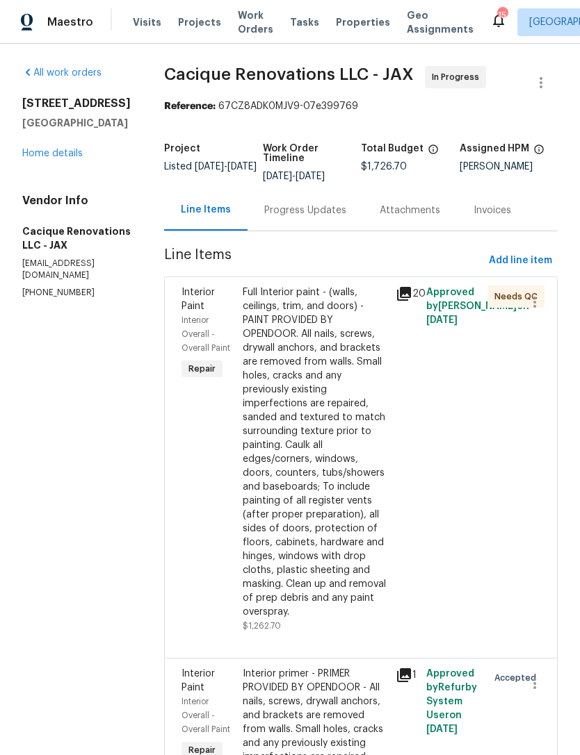
click at [58, 158] on link "Home details" at bounding box center [52, 154] width 60 height 10
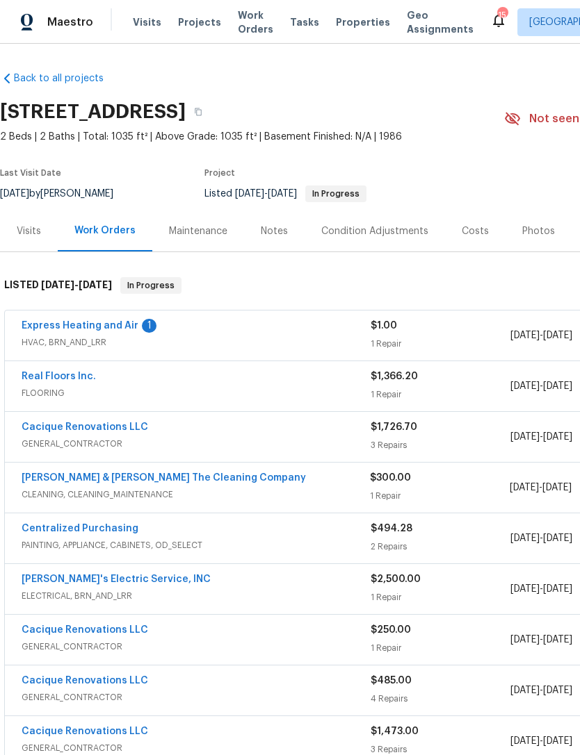
click at [142, 324] on div "1" at bounding box center [149, 326] width 15 height 14
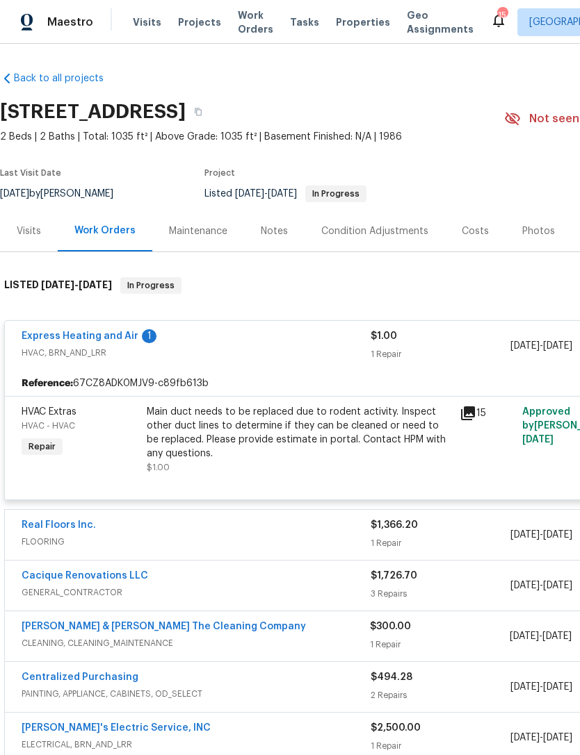
click at [127, 336] on link "Express Heating and Air" at bounding box center [80, 337] width 117 height 10
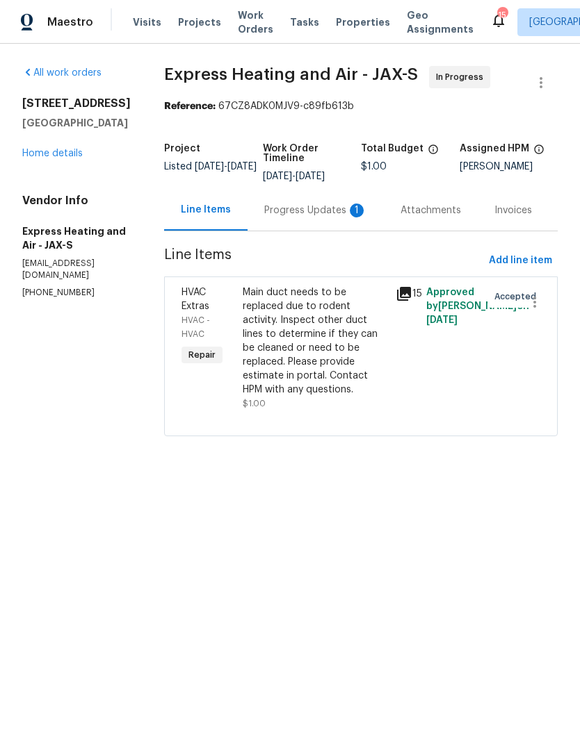
click at [323, 207] on div "Progress Updates 1" at bounding box center [315, 211] width 103 height 14
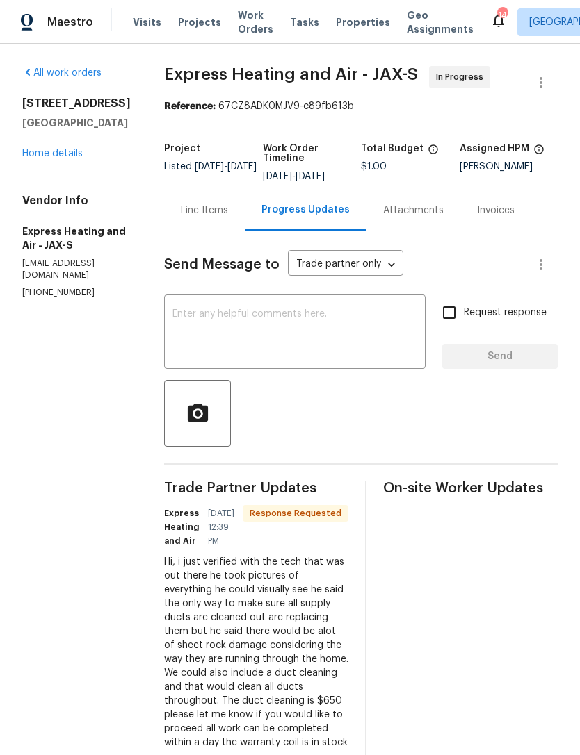
click at [359, 306] on div "x ​" at bounding box center [294, 333] width 261 height 71
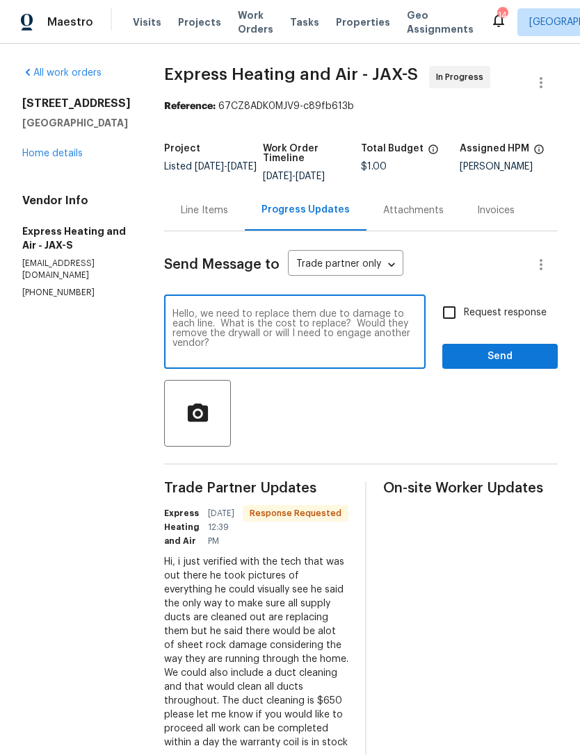
type textarea "Hello, we need to replace them due to damage to each line. What is the cost to …"
click at [516, 354] on span "Send" at bounding box center [499, 356] width 93 height 17
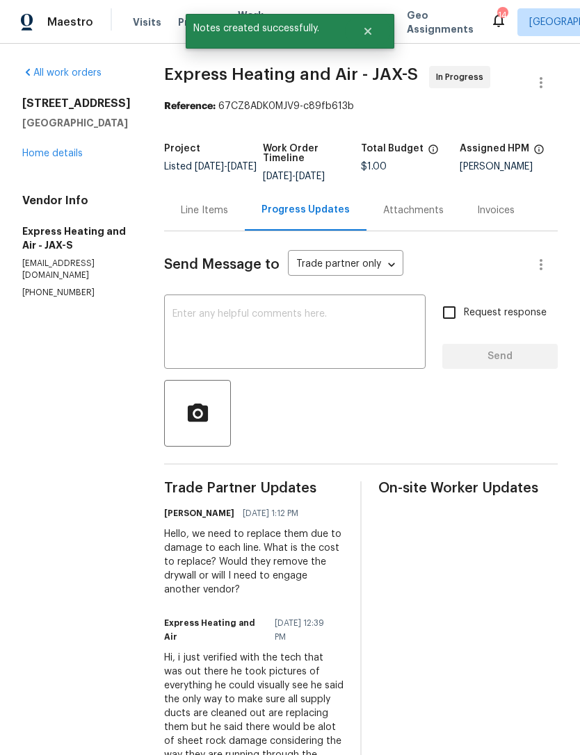
click at [47, 158] on link "Home details" at bounding box center [52, 154] width 60 height 10
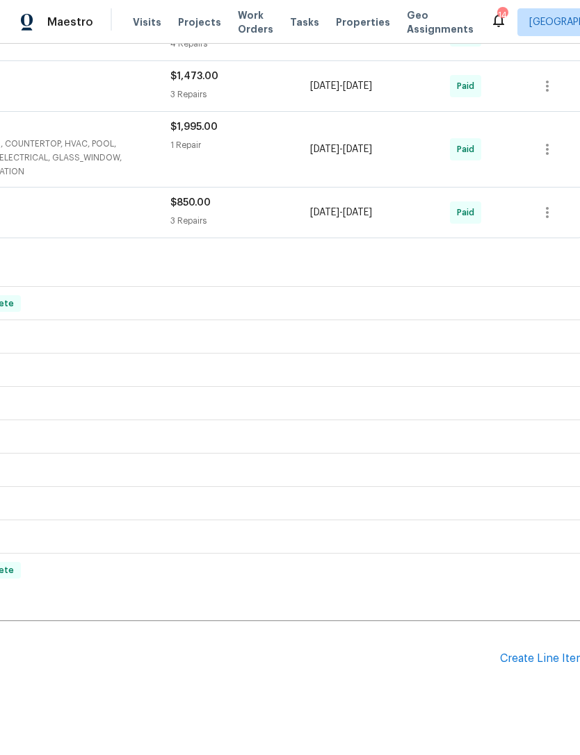
scroll to position [655, 200]
click at [550, 657] on div "Create Line Item" at bounding box center [542, 659] width 85 height 13
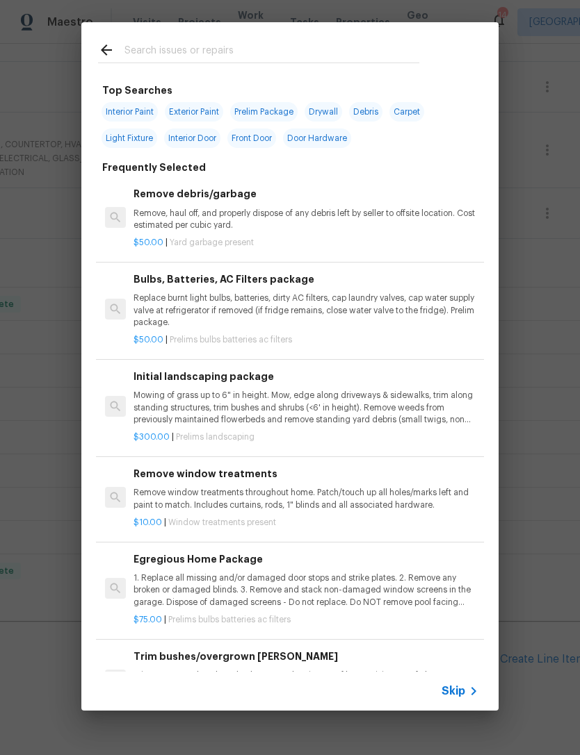
click at [330, 52] on input "text" at bounding box center [271, 52] width 295 height 21
type input "Pest"
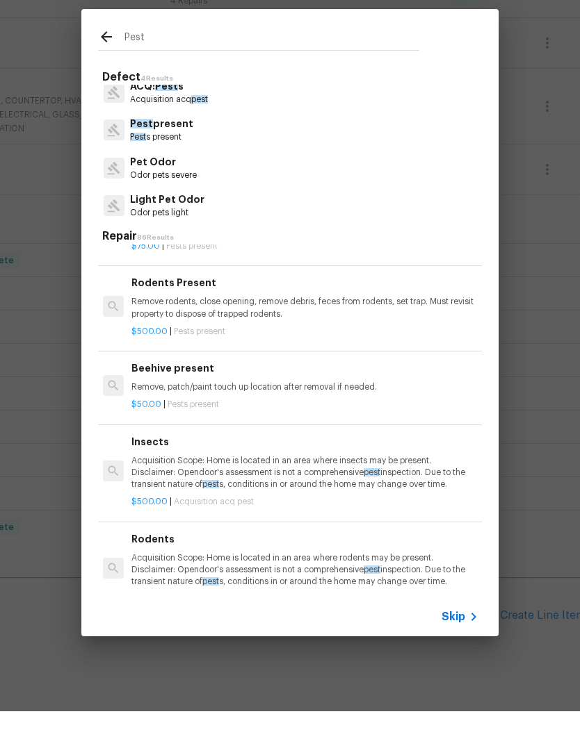
scroll to position [443, 1]
click at [371, 341] on p "Remove rodents, close opening, remove debris, feces from rodents, set trap. Mus…" at bounding box center [304, 353] width 345 height 24
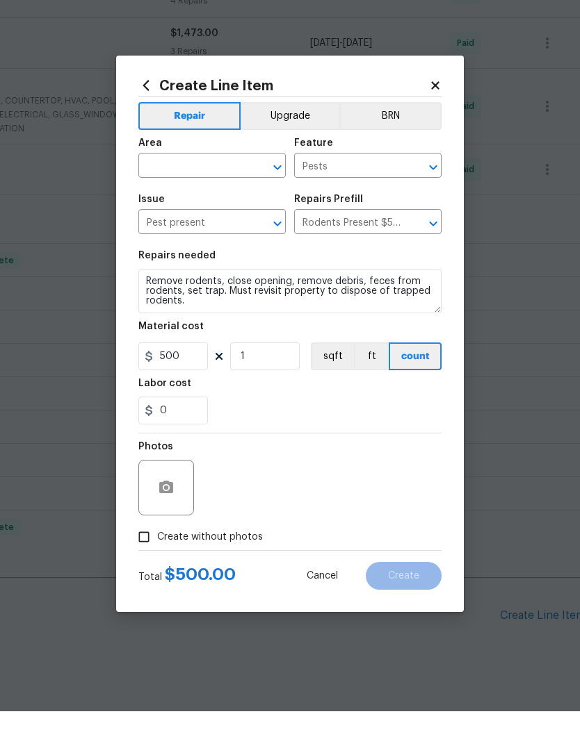
scroll to position [44, 0]
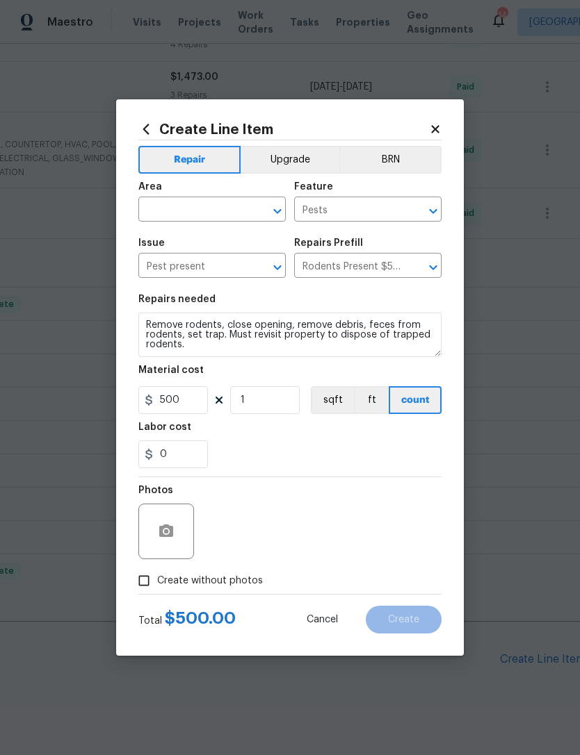
click at [243, 211] on input "text" at bounding box center [192, 211] width 108 height 22
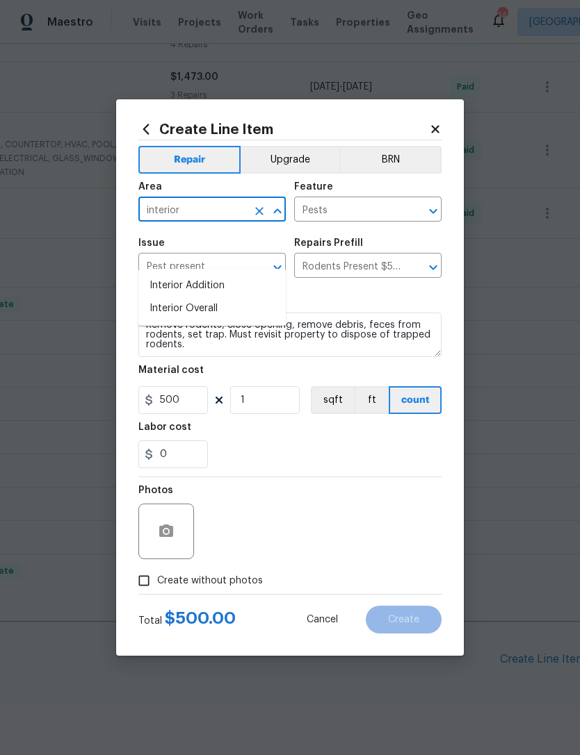
click at [215, 297] on li "Interior Overall" at bounding box center [211, 308] width 147 height 23
type input "Interior Overall"
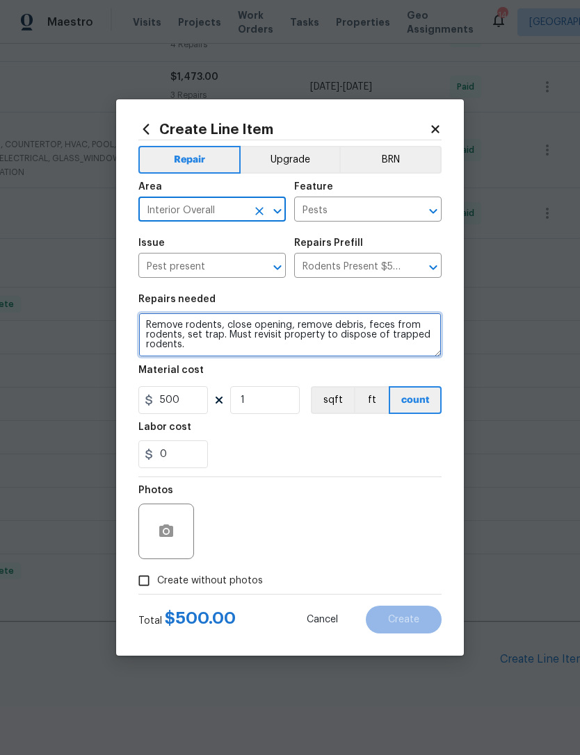
click at [145, 322] on textarea "Remove rodents, close opening, remove debris, feces from rodents, set trap. Mus…" at bounding box center [289, 335] width 303 height 44
click at [154, 323] on textarea "Remove rodents, close opening, remove debris, feces from rodents, set trap. Mus…" at bounding box center [289, 335] width 303 height 44
click at [153, 322] on textarea "Remove rodents, close opening, remove debris, feces from rodents, set trap. Mus…" at bounding box center [289, 335] width 303 height 44
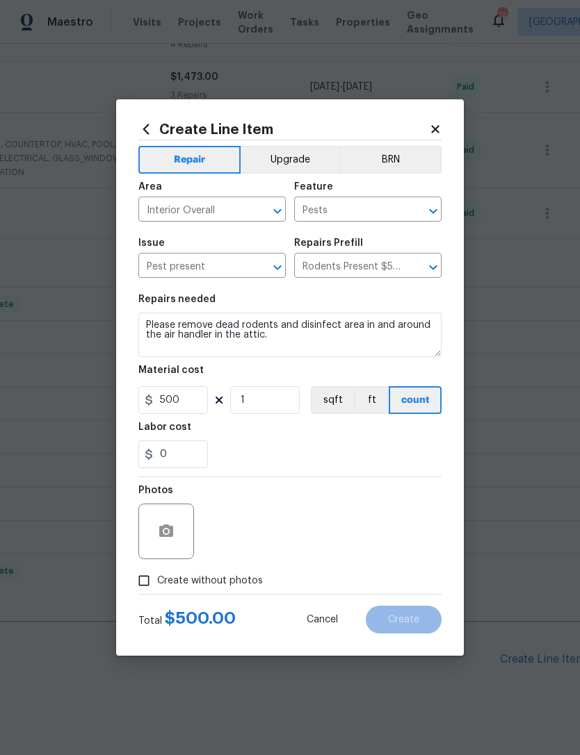
click at [286, 459] on div "0" at bounding box center [289, 455] width 303 height 28
click at [198, 400] on input "500" at bounding box center [172, 400] width 69 height 28
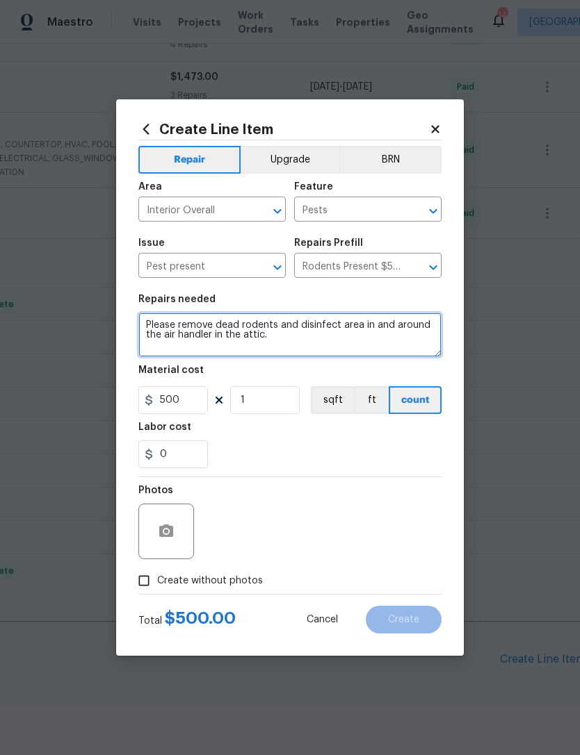
click at [306, 341] on textarea "Please remove dead rodents and disinfect area in and around the air handler in …" at bounding box center [289, 335] width 303 height 44
type textarea "Please remove dead rodents and disinfect area in and around the air handler in …"
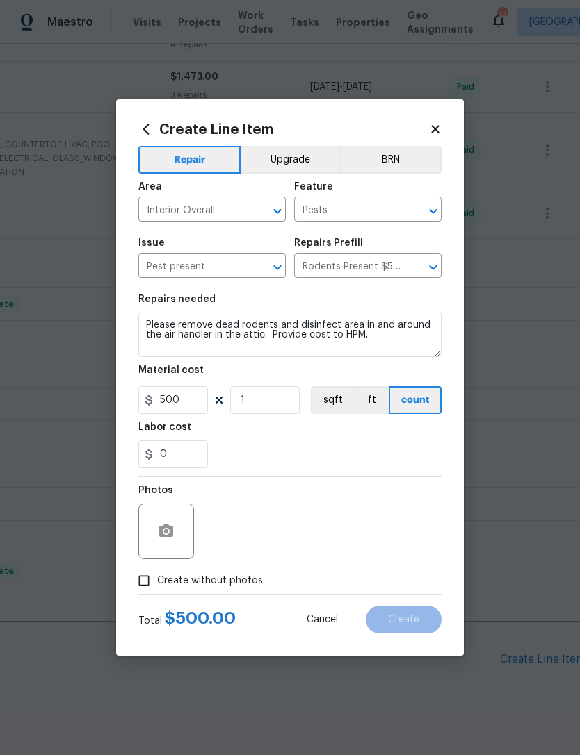
click at [275, 446] on div "0" at bounding box center [289, 455] width 303 height 28
click at [170, 530] on icon "button" at bounding box center [166, 531] width 14 height 13
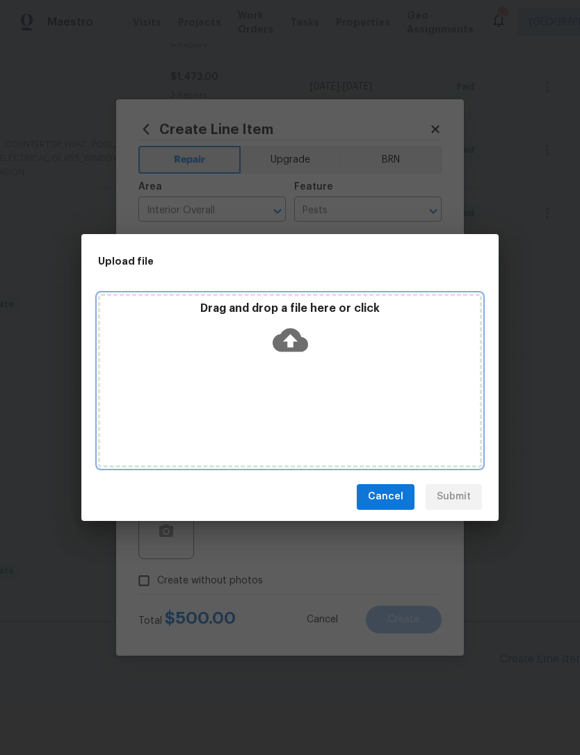
click at [300, 340] on icon at bounding box center [289, 340] width 35 height 24
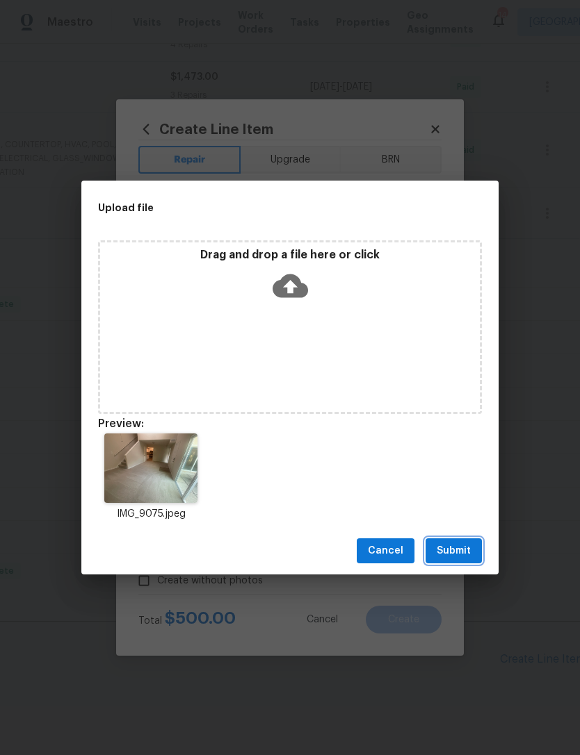
click at [459, 546] on span "Submit" at bounding box center [453, 551] width 34 height 17
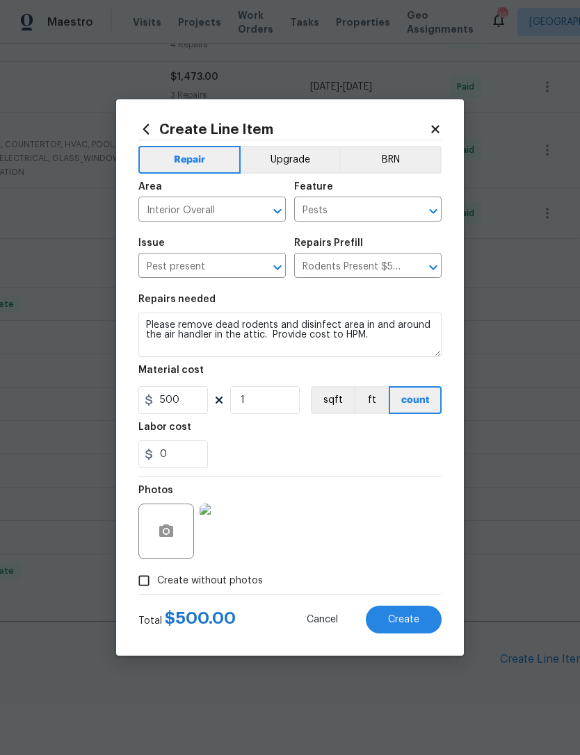
click at [423, 615] on button "Create" at bounding box center [404, 620] width 76 height 28
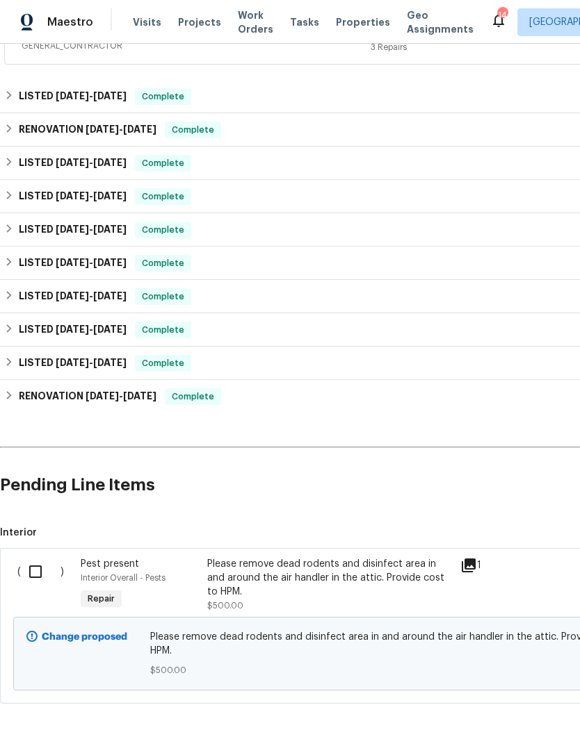
scroll to position [828, 0]
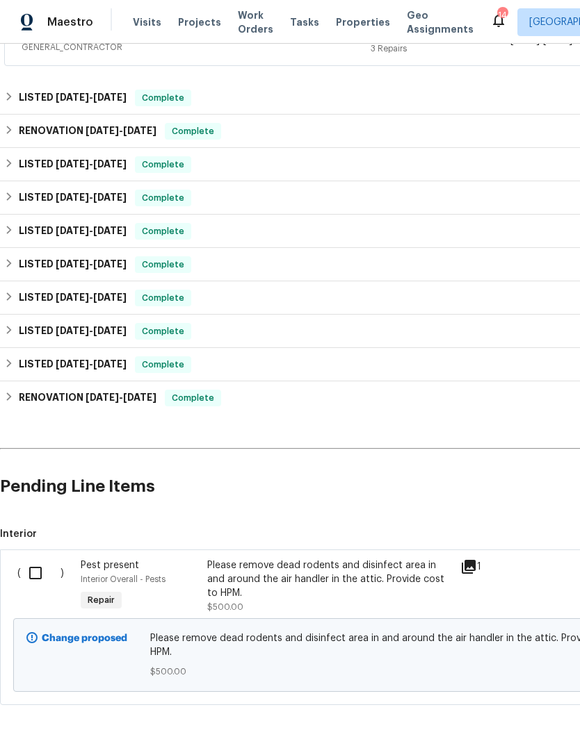
click at [42, 559] on input "checkbox" at bounding box center [41, 573] width 40 height 29
checkbox input "true"
click at [528, 729] on button "Create Work Order" at bounding box center [500, 721] width 115 height 26
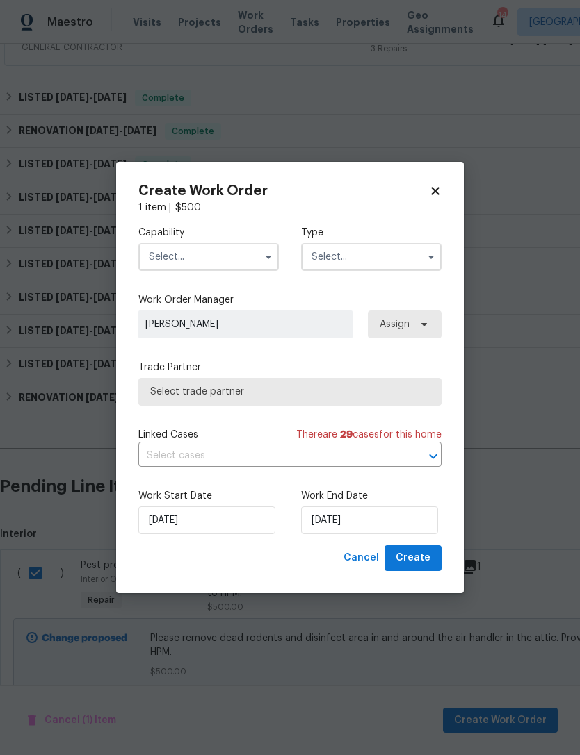
click at [227, 254] on input "text" at bounding box center [208, 257] width 140 height 28
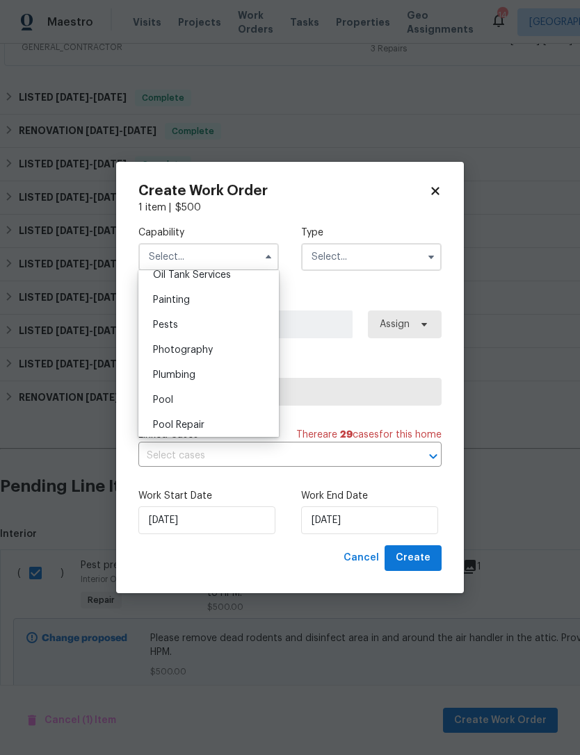
scroll to position [1158, 0]
click at [184, 317] on div "Pests" at bounding box center [208, 321] width 133 height 25
type input "Pests"
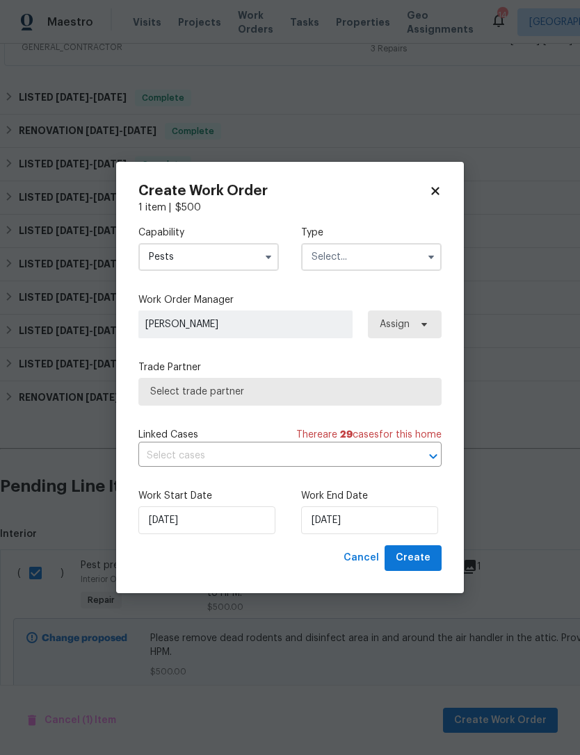
click at [379, 252] on input "text" at bounding box center [371, 257] width 140 height 28
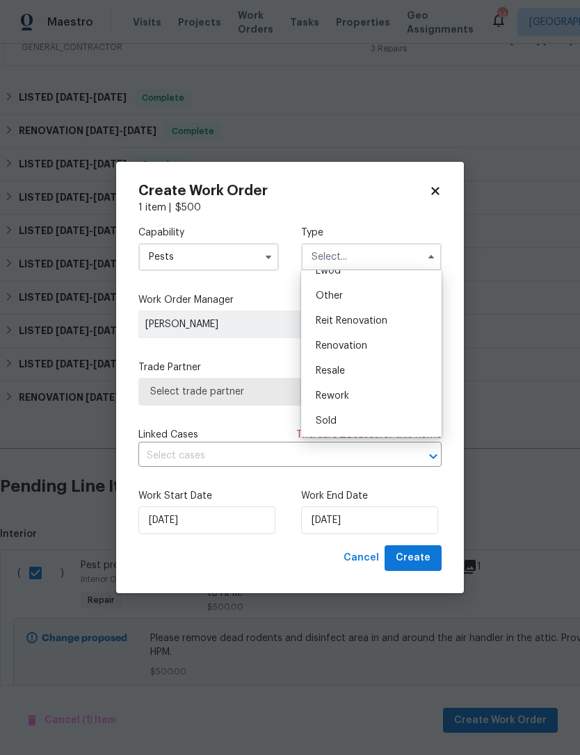
scroll to position [165, 0]
click at [363, 341] on span "Renovation" at bounding box center [341, 346] width 51 height 10
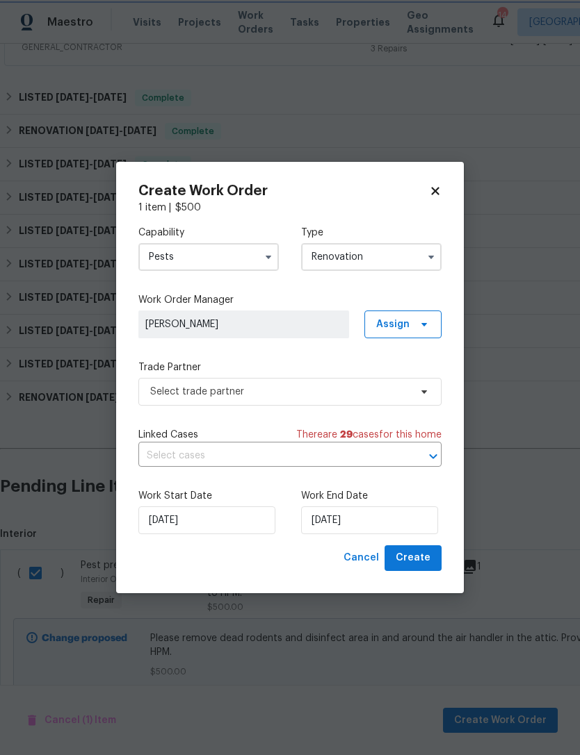
scroll to position [0, 0]
click at [395, 254] on input "Renovation" at bounding box center [371, 257] width 140 height 28
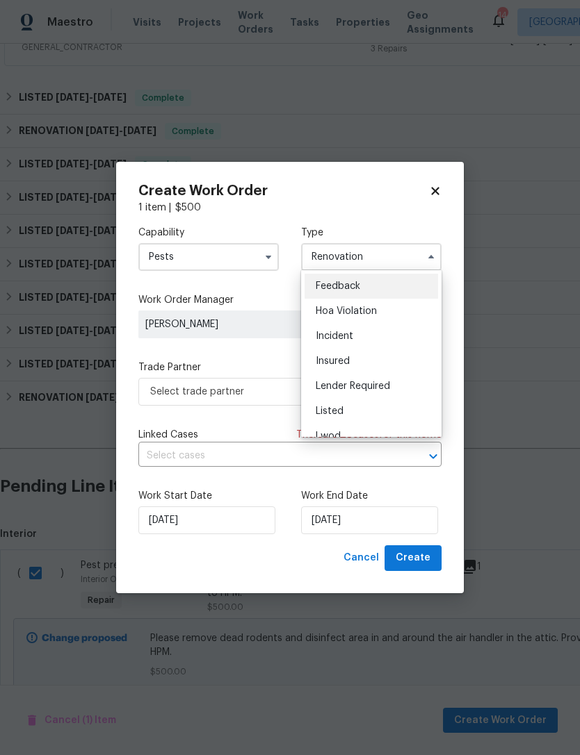
click at [338, 410] on span "Listed" at bounding box center [330, 412] width 28 height 10
type input "Listed"
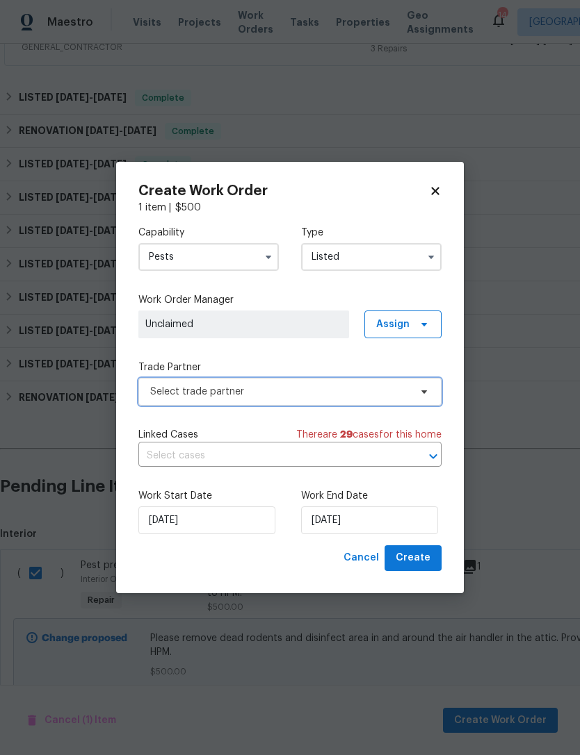
click at [346, 389] on span "Select trade partner" at bounding box center [279, 392] width 259 height 14
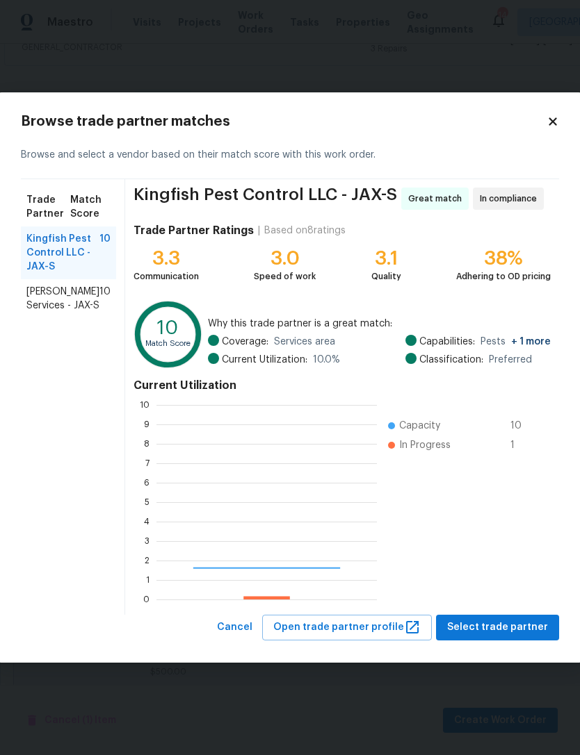
scroll to position [195, 220]
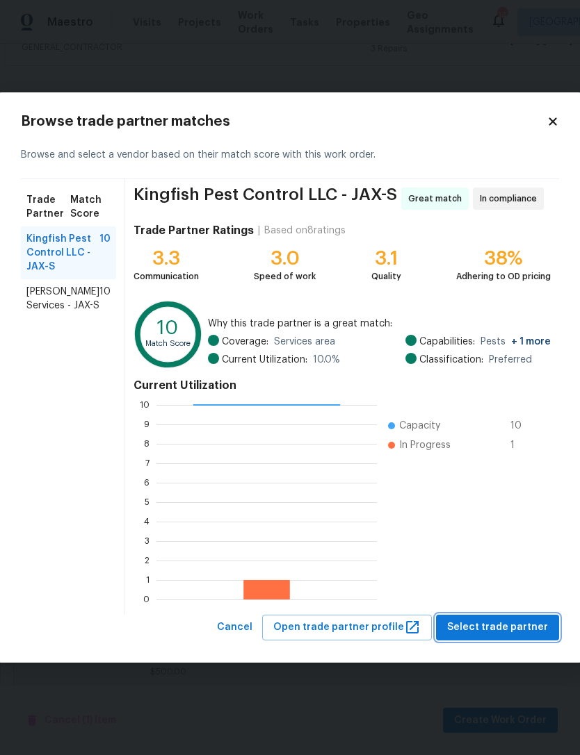
click at [527, 628] on span "Select trade partner" at bounding box center [497, 627] width 101 height 17
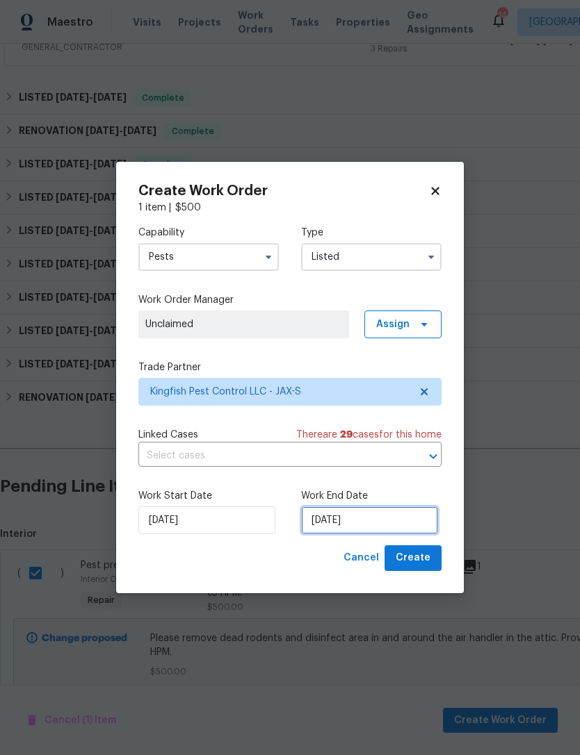
click at [402, 528] on input "10/8/2025" at bounding box center [369, 521] width 137 height 28
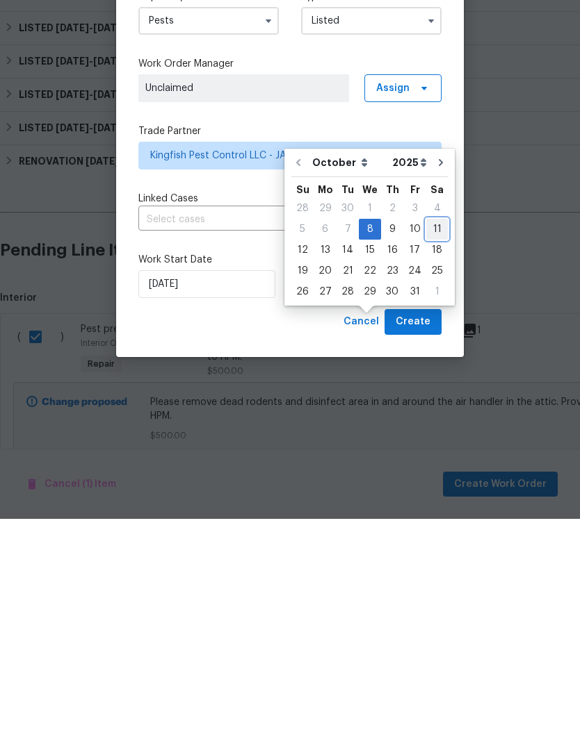
click at [436, 456] on div "11" at bounding box center [437, 465] width 22 height 19
type input "10/11/2025"
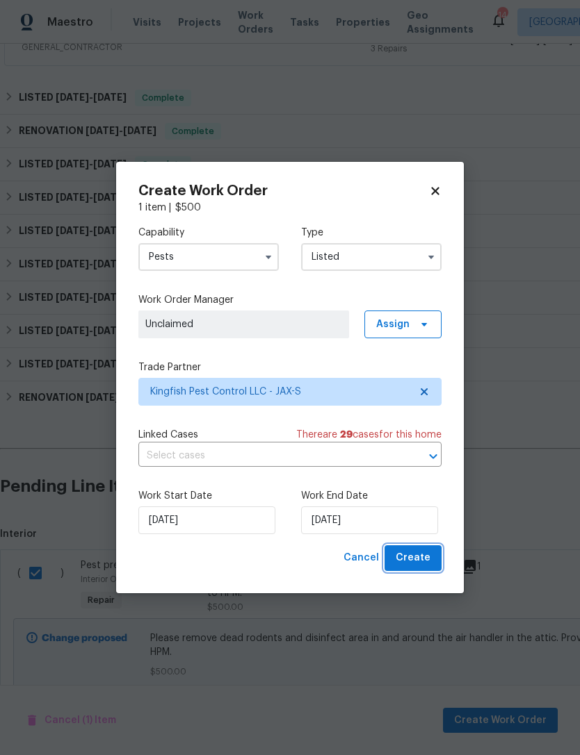
click at [439, 560] on button "Create" at bounding box center [412, 559] width 57 height 26
checkbox input "false"
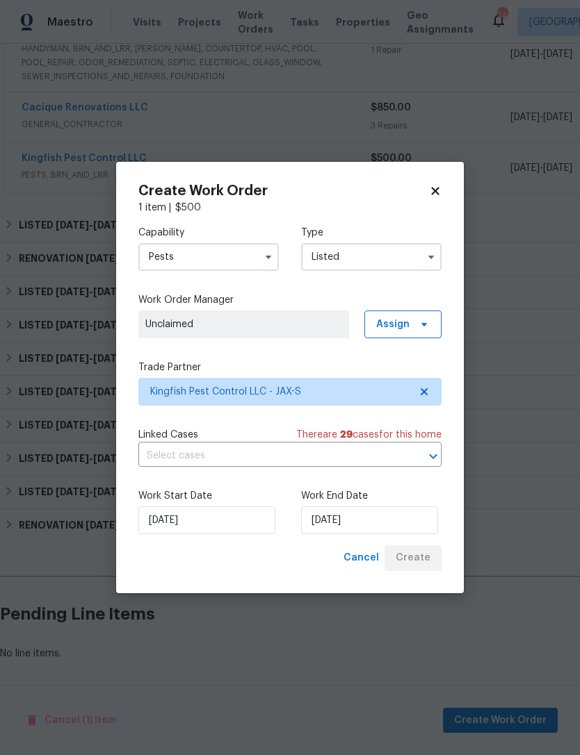
scroll to position [705, 0]
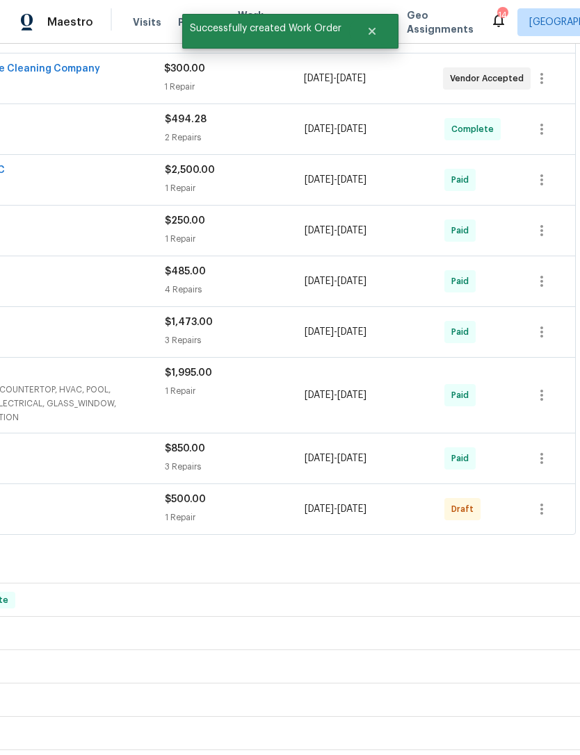
click at [572, 316] on div "Express Heating and Air HVAC, BRN_AND_LRR $1.00 1 Repair 9/29/2025 - 10/3/2025 …" at bounding box center [186, 219] width 785 height 641
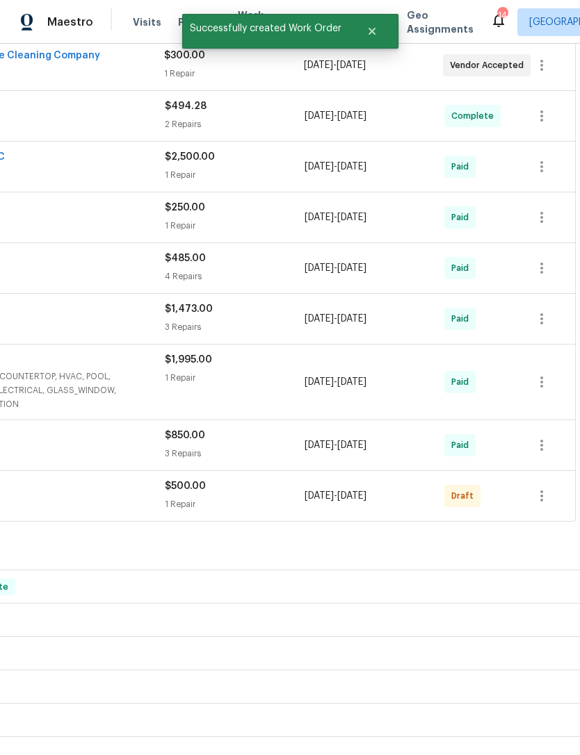
scroll to position [425, 206]
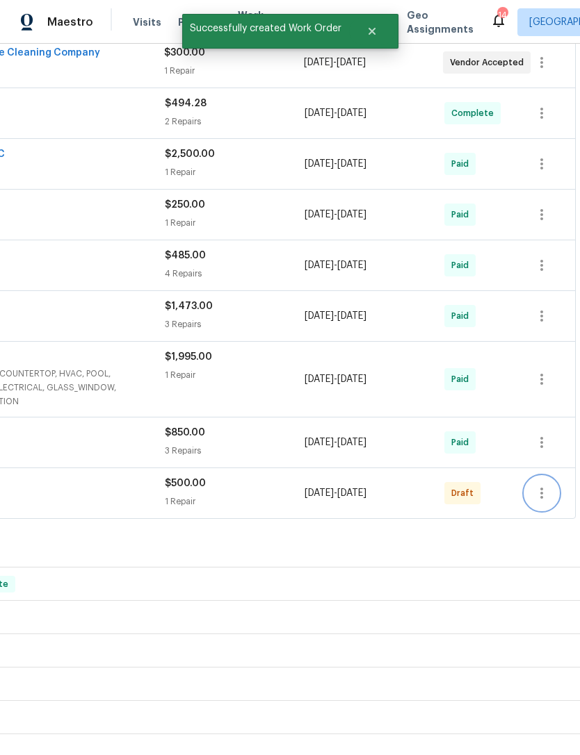
click at [539, 485] on icon "button" at bounding box center [541, 493] width 17 height 17
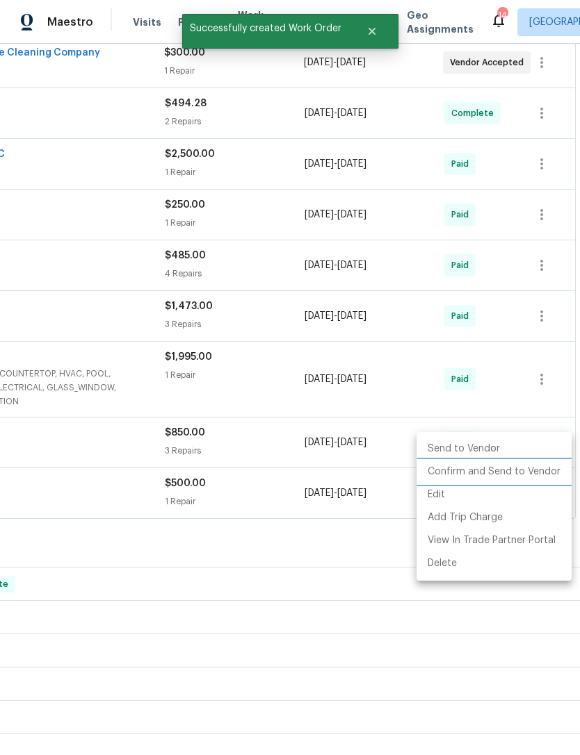
click at [543, 475] on li "Confirm and Send to Vendor" at bounding box center [493, 472] width 155 height 23
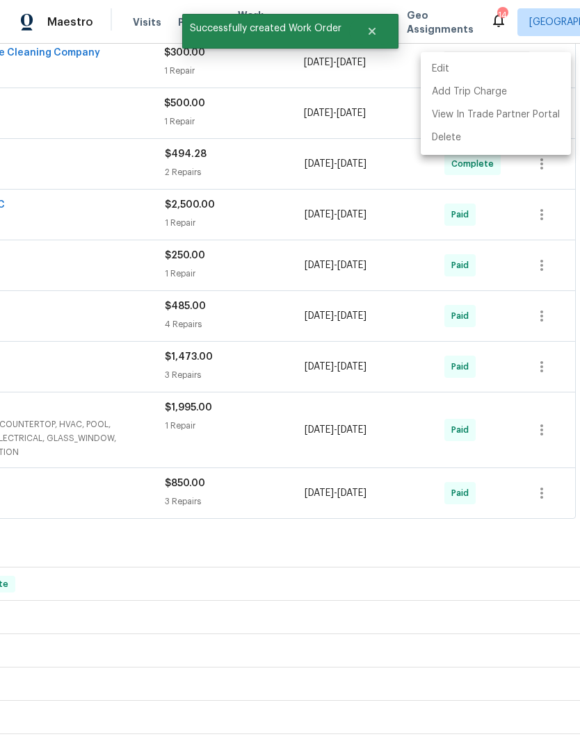
click at [378, 497] on div at bounding box center [290, 377] width 580 height 755
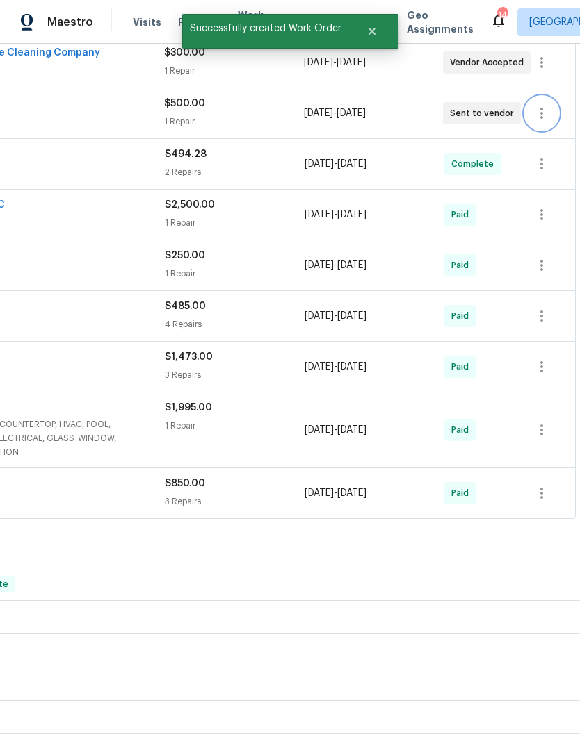
scroll to position [0, 0]
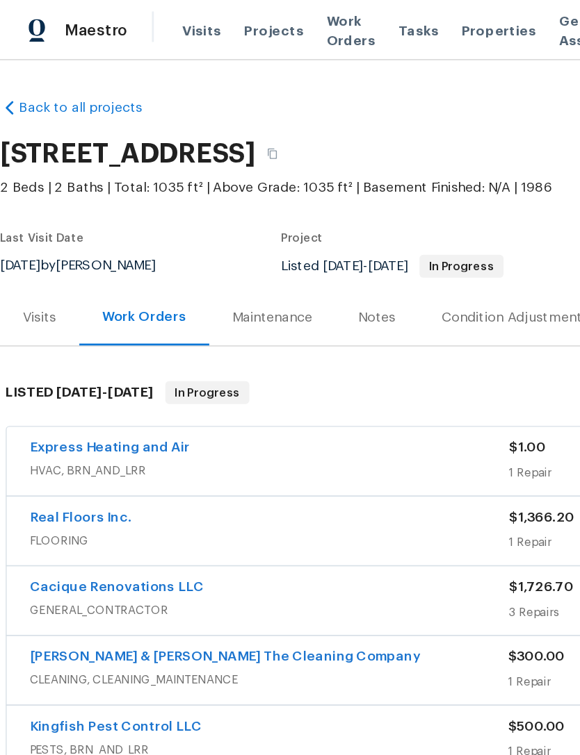
click at [277, 228] on div "Notes" at bounding box center [274, 231] width 27 height 14
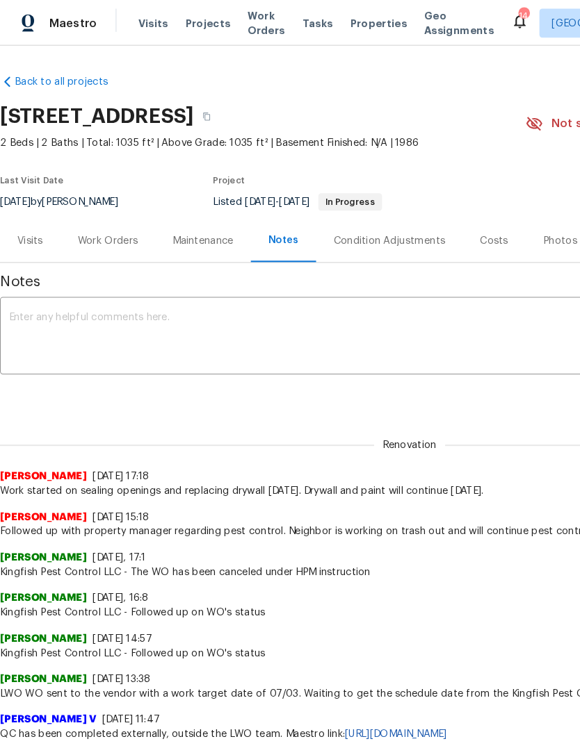
click at [433, 300] on textarea at bounding box center [392, 324] width 769 height 49
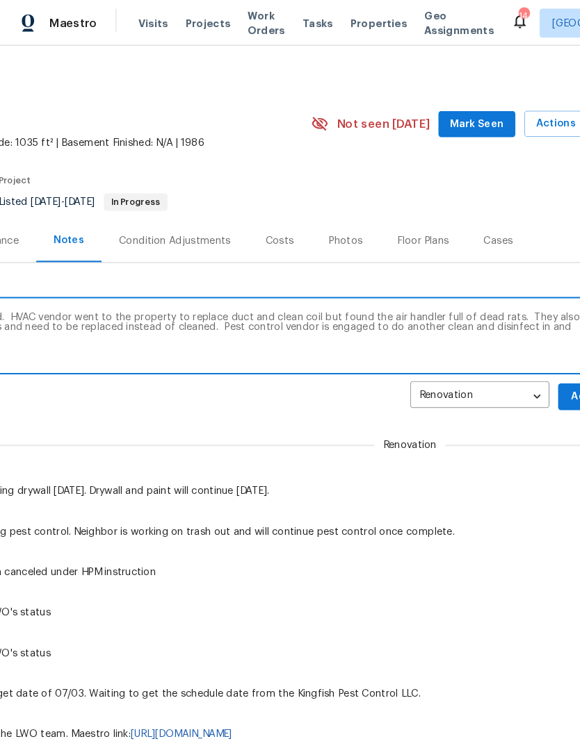
scroll to position [0, 206]
type textarea "Home is fully painted and flooring removed. HVAC vendor went to the property to…"
click at [550, 372] on span "Add" at bounding box center [557, 380] width 22 height 17
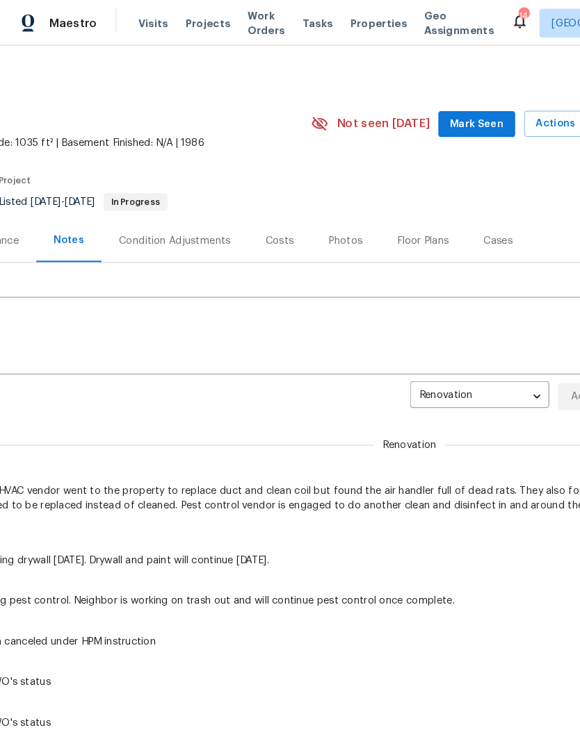
click at [450, 116] on span "Mark Seen" at bounding box center [457, 119] width 51 height 17
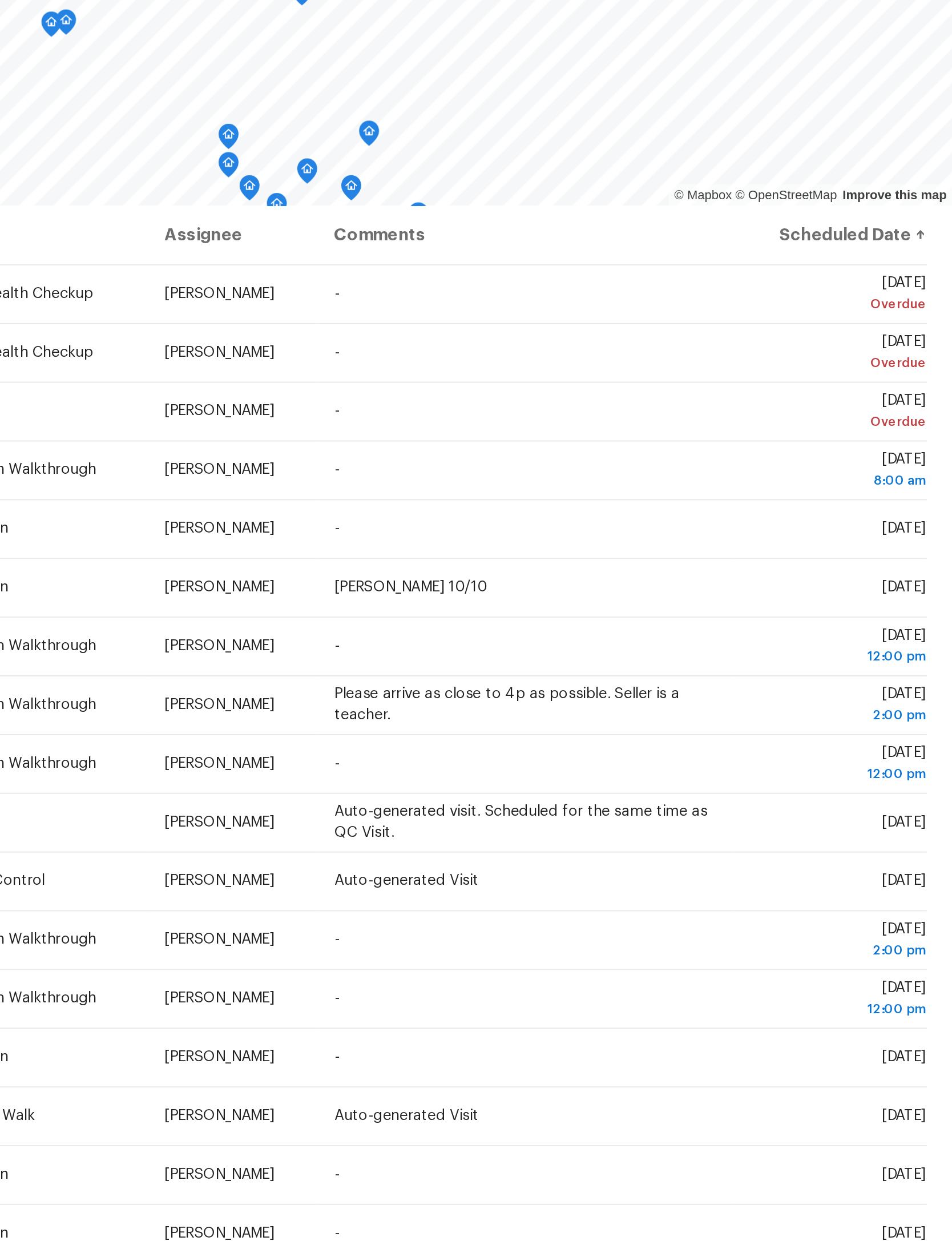
click at [0, 0] on icon at bounding box center [0, 0] width 0 height 0
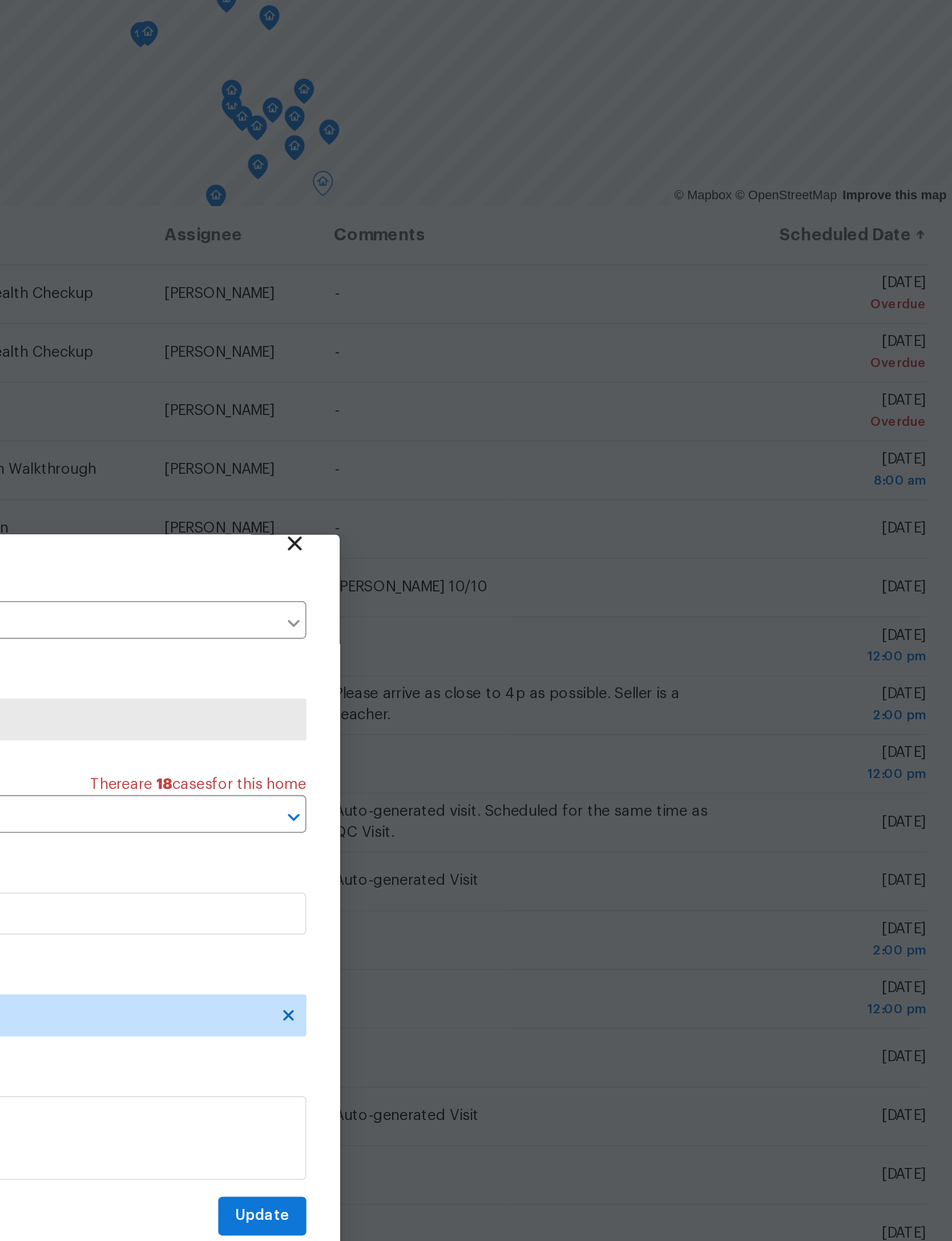
scroll to position [38, 0]
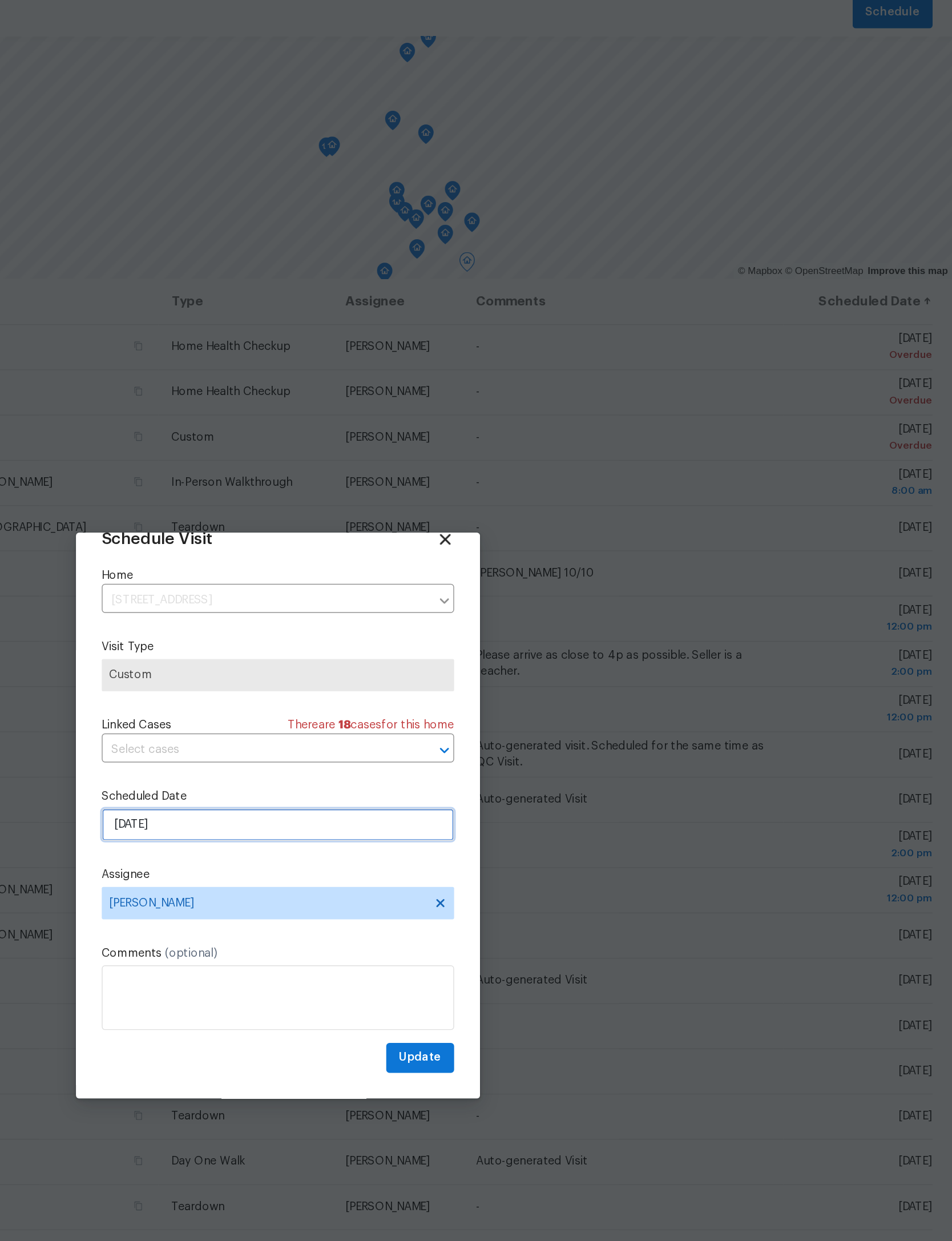
click at [352, 615] on input "10/7/2025" at bounding box center [476, 627] width 249 height 23
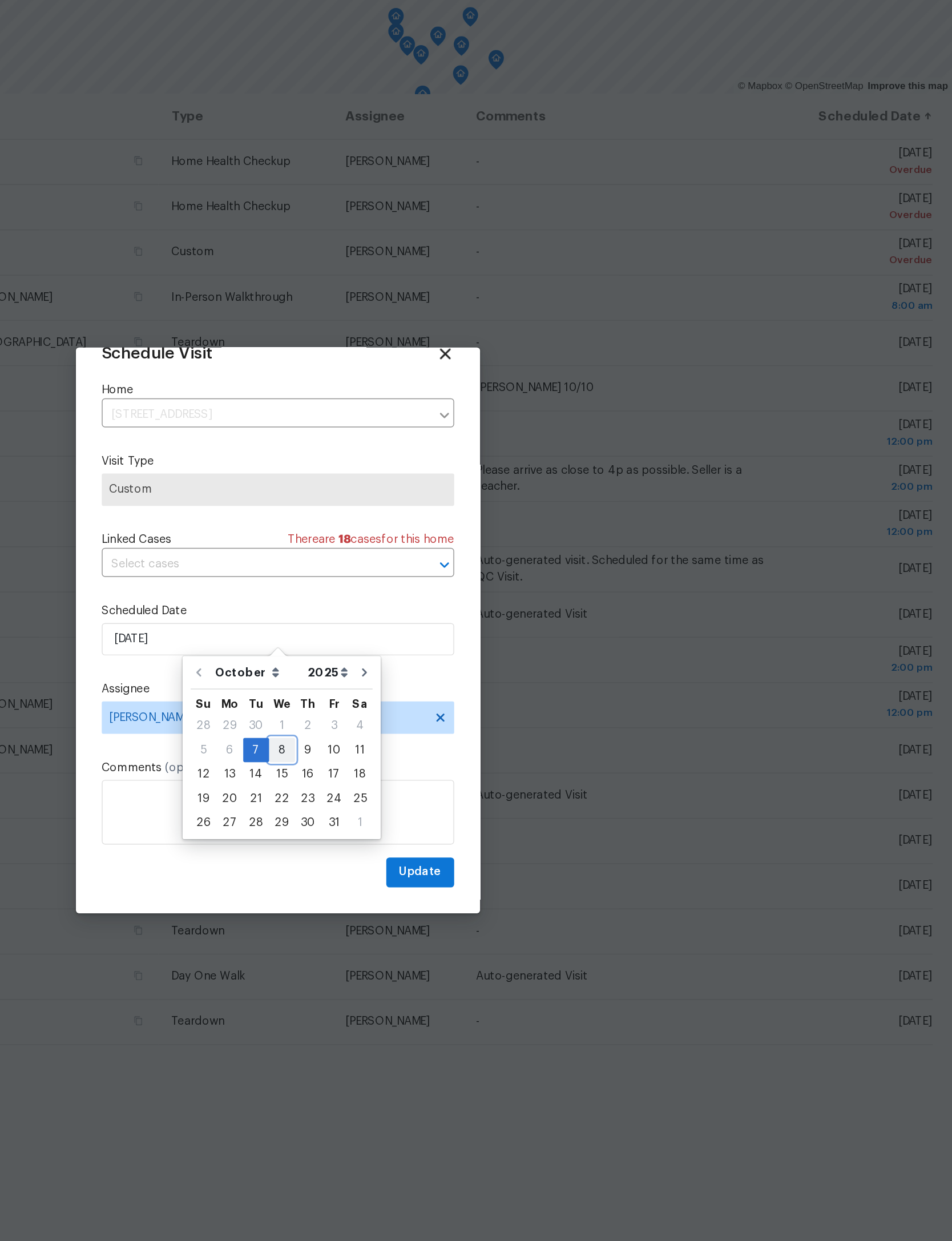
click at [470, 697] on div "8" at bounding box center [479, 705] width 18 height 16
type input "10/8/2025"
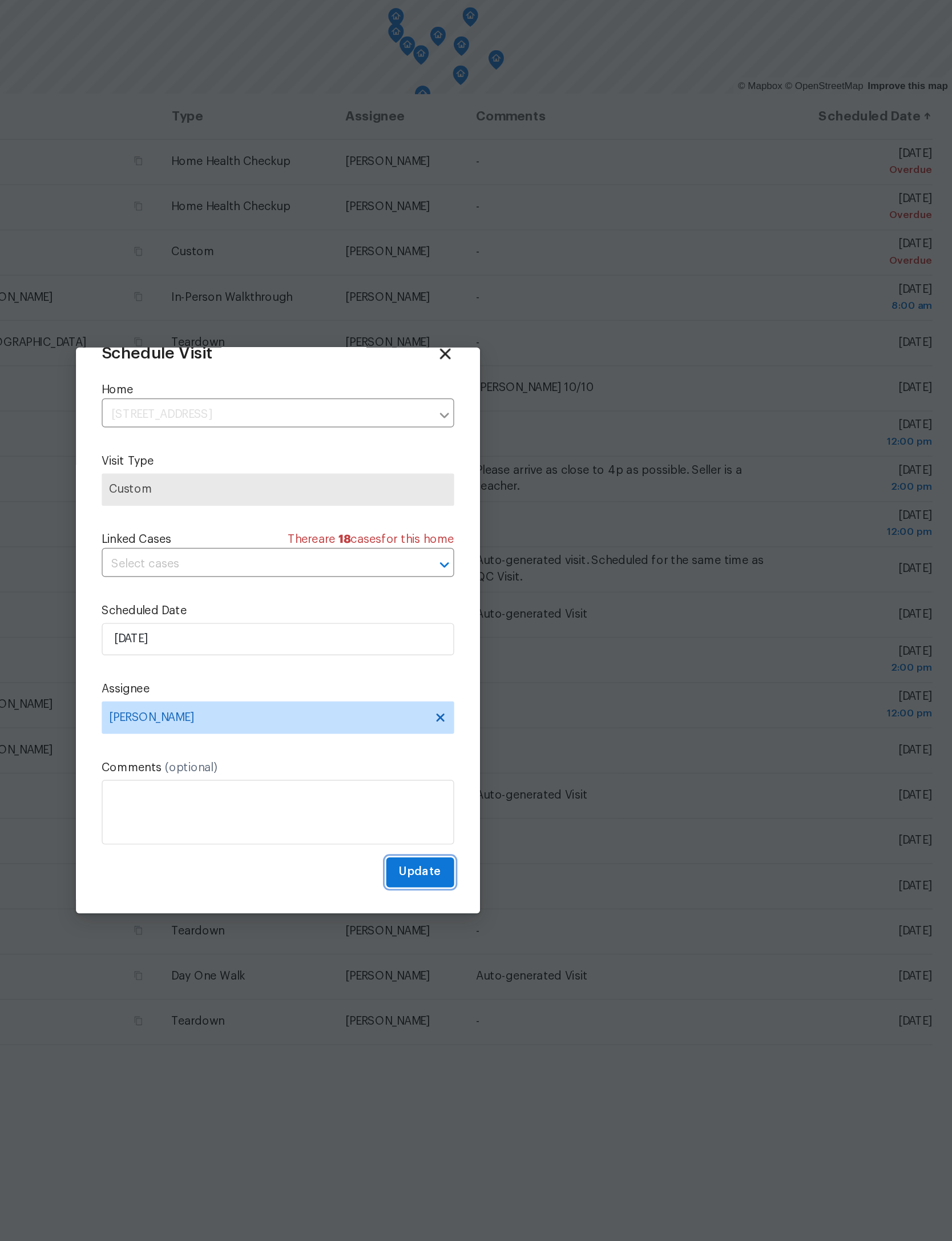
click at [562, 784] on span "Update" at bounding box center [577, 791] width 30 height 14
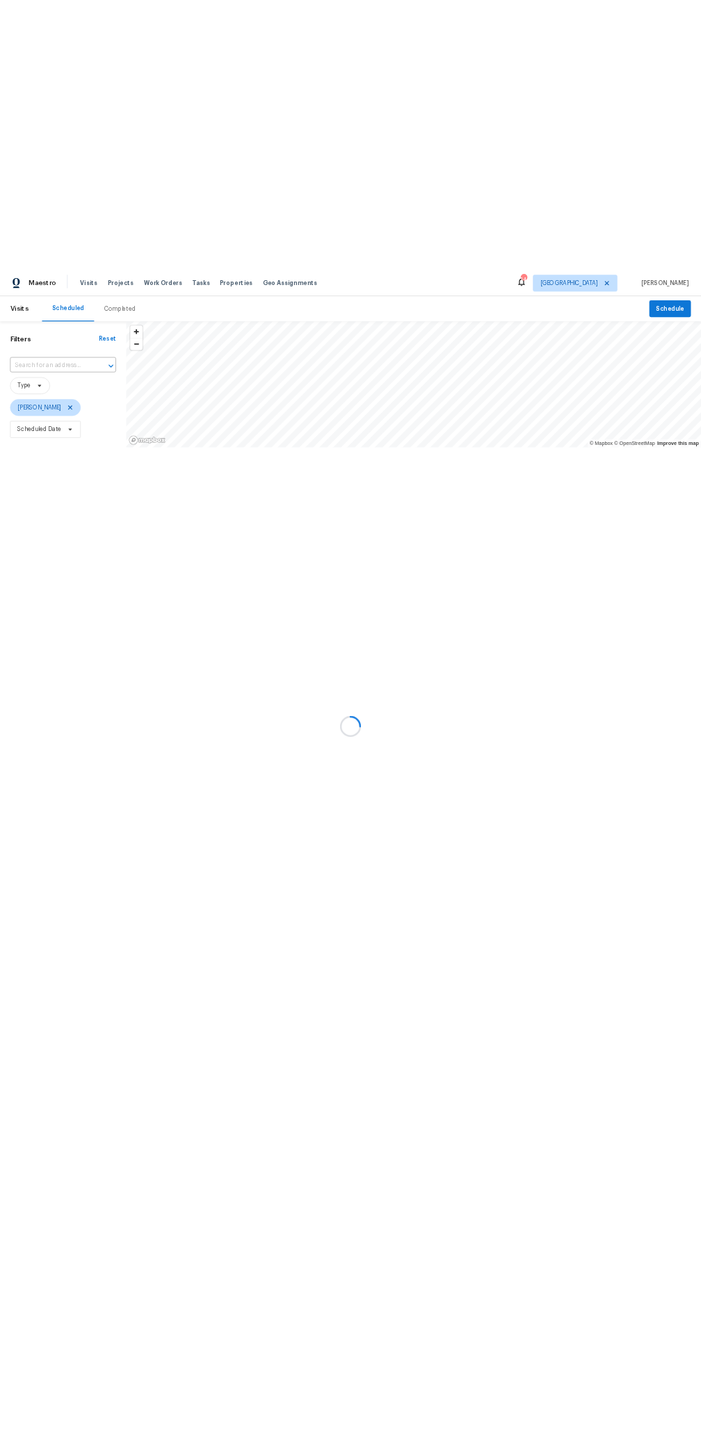
scroll to position [277, 338]
